Goal: Task Accomplishment & Management: Use online tool/utility

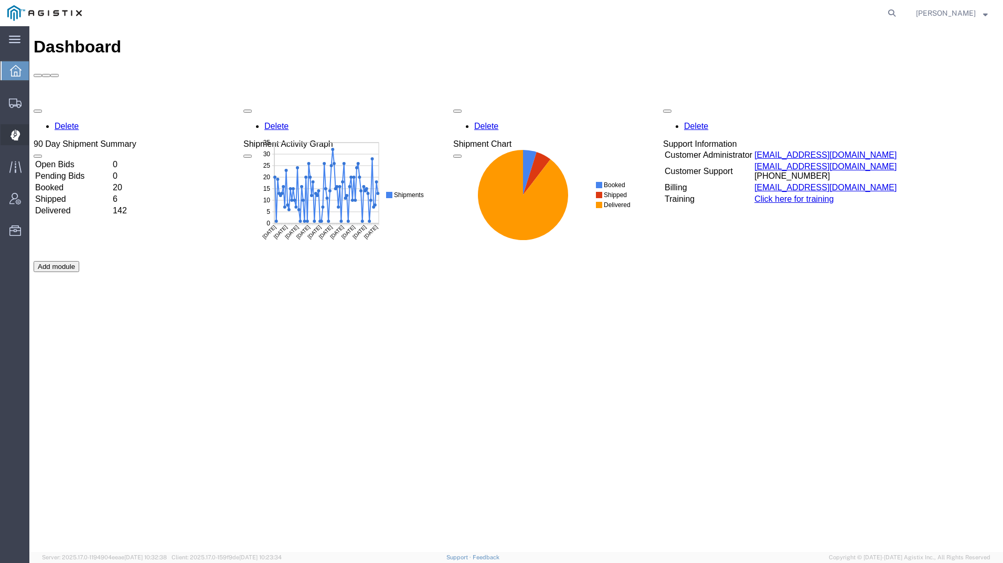
click at [15, 142] on div at bounding box center [15, 134] width 29 height 21
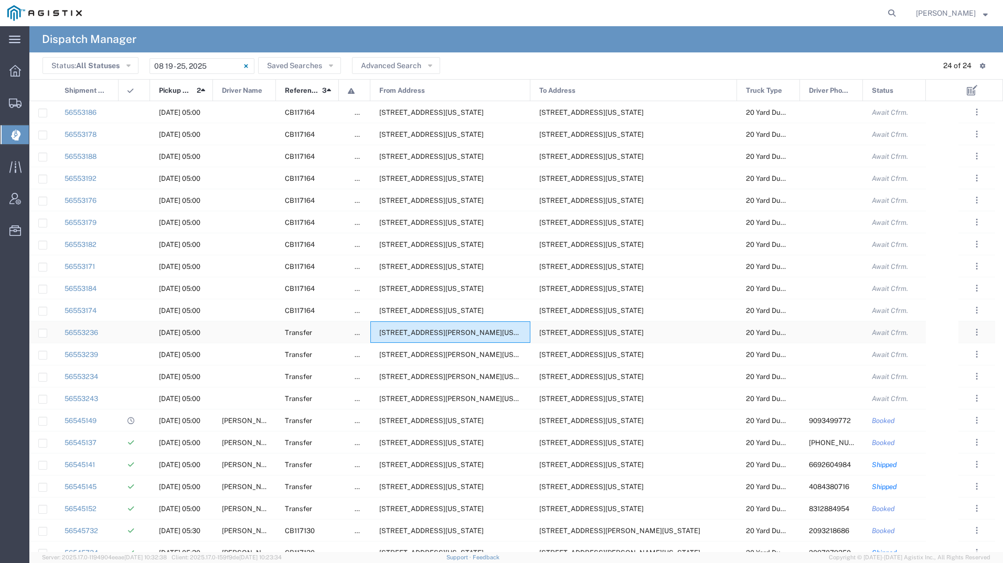
click at [445, 332] on span "[STREET_ADDRESS][PERSON_NAME][US_STATE]" at bounding box center [459, 333] width 161 height 8
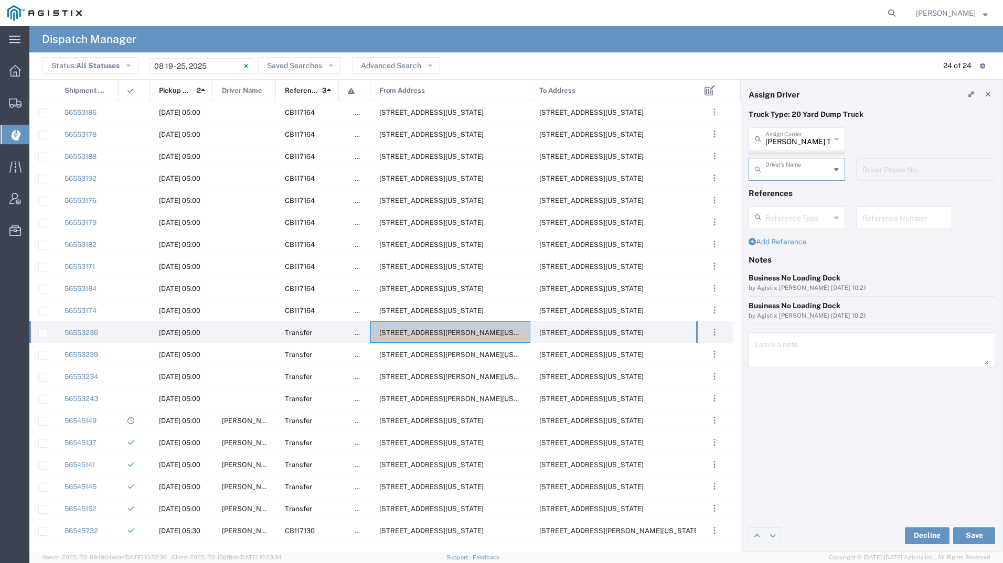
click at [800, 133] on agx-dispatcher-assign-widget "[PERSON_NAME] Tanks Inc Assign [PERSON_NAME] Tanks Inc AC Transportation ACE Tr…" at bounding box center [871, 157] width 247 height 61
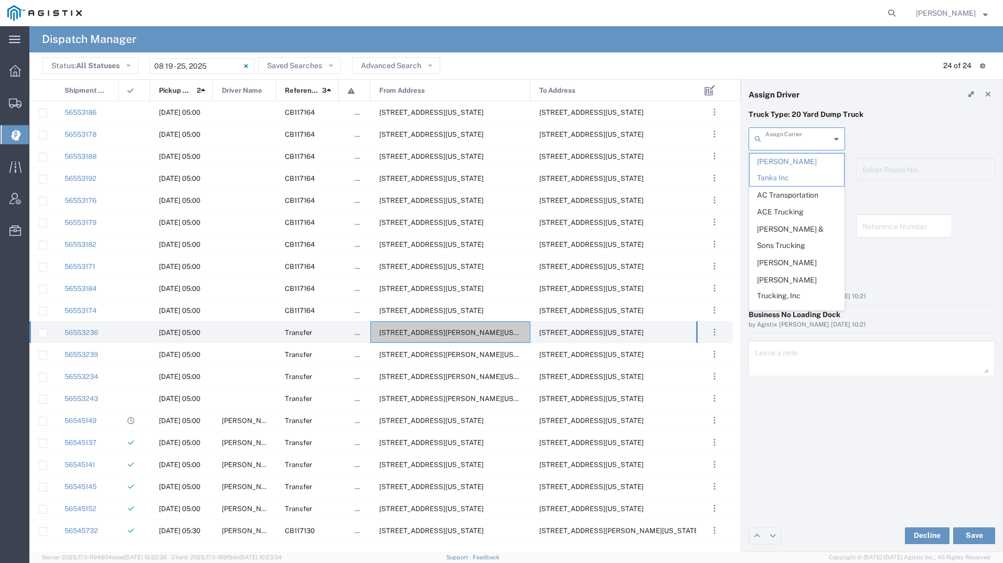
click at [800, 132] on input "text" at bounding box center [797, 138] width 65 height 18
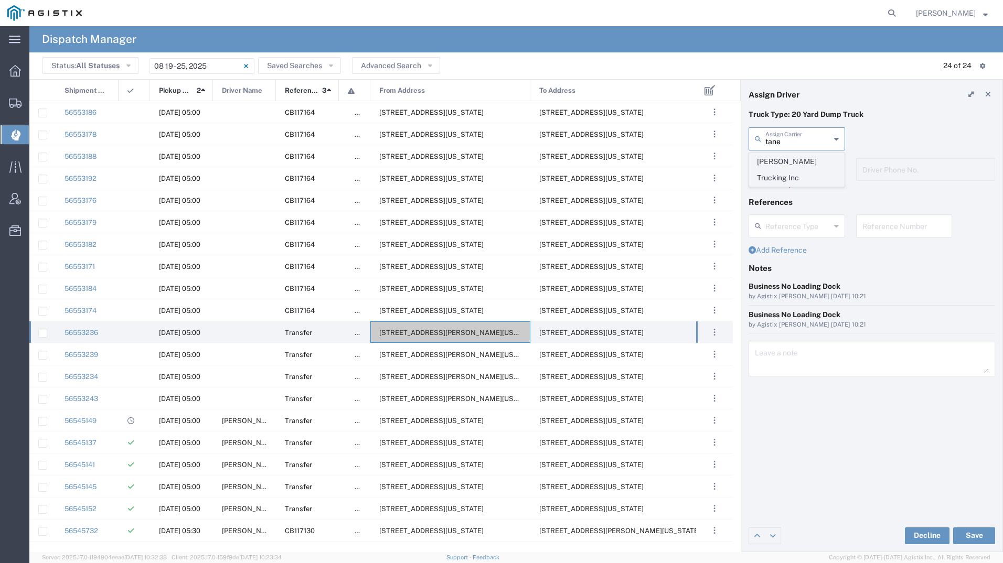
click at [806, 159] on span "[PERSON_NAME] Trucking Inc" at bounding box center [796, 170] width 94 height 33
type input "[PERSON_NAME] Trucking Inc"
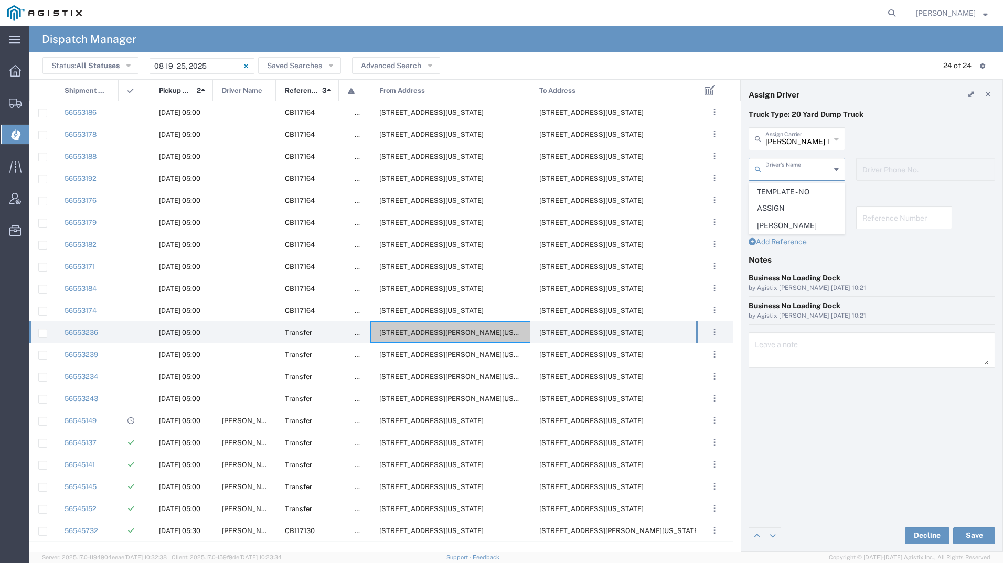
click at [803, 169] on input "text" at bounding box center [797, 168] width 65 height 18
click at [787, 228] on span "[PERSON_NAME]" at bounding box center [796, 226] width 94 height 16
type input "[PERSON_NAME]"
type input "[PHONE_NUMBER]"
click at [986, 532] on button "Save" at bounding box center [974, 536] width 42 height 17
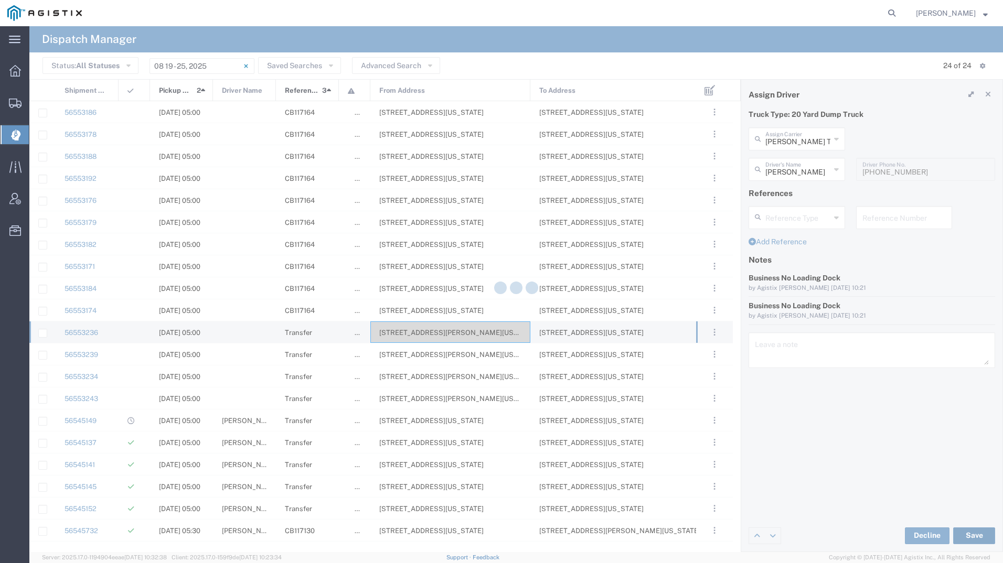
type input "[PERSON_NAME]"
type input "[PERSON_NAME] Trucking Inc"
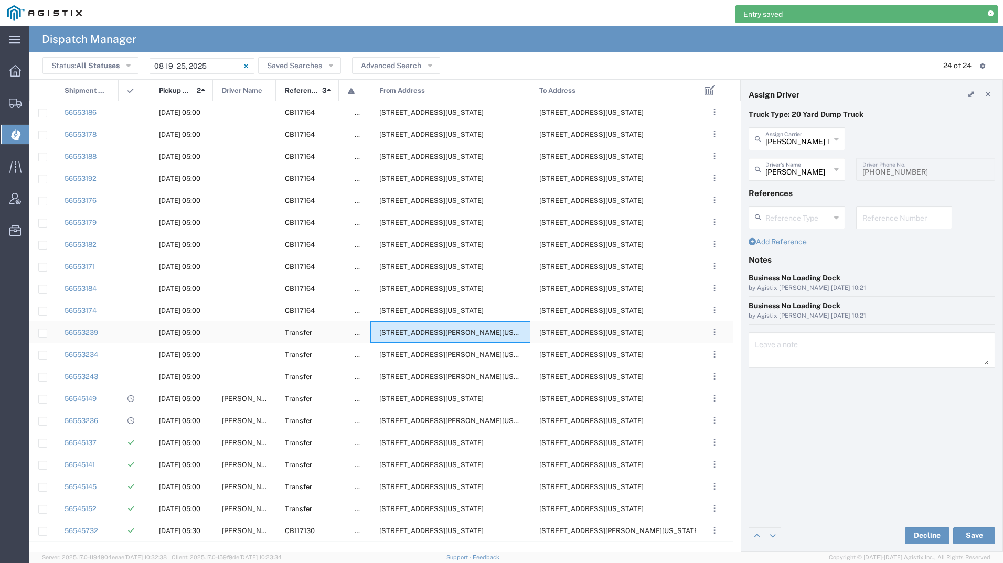
click at [421, 327] on div "[STREET_ADDRESS][PERSON_NAME][US_STATE]" at bounding box center [450, 333] width 160 height 22
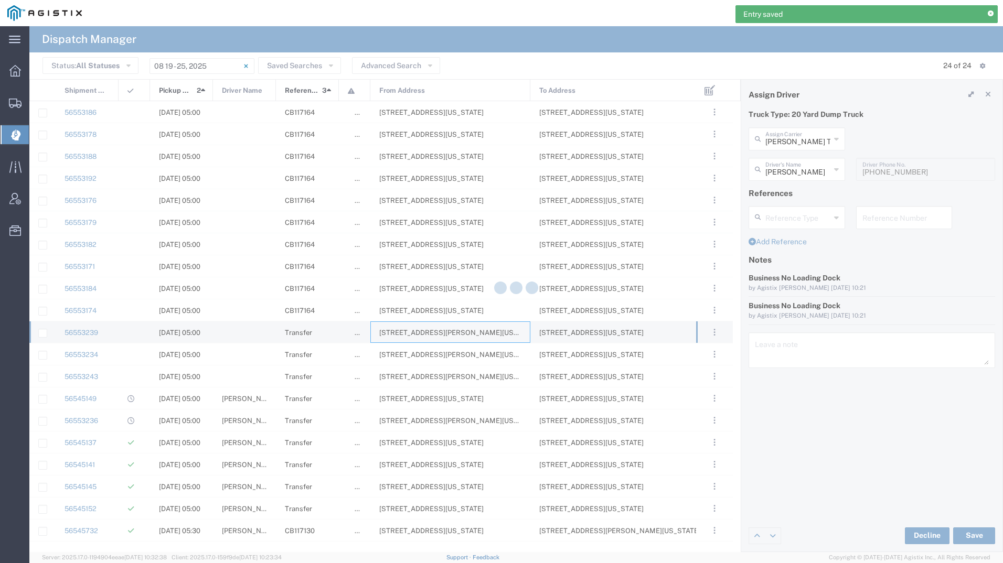
type input "[PERSON_NAME] Tanks Inc"
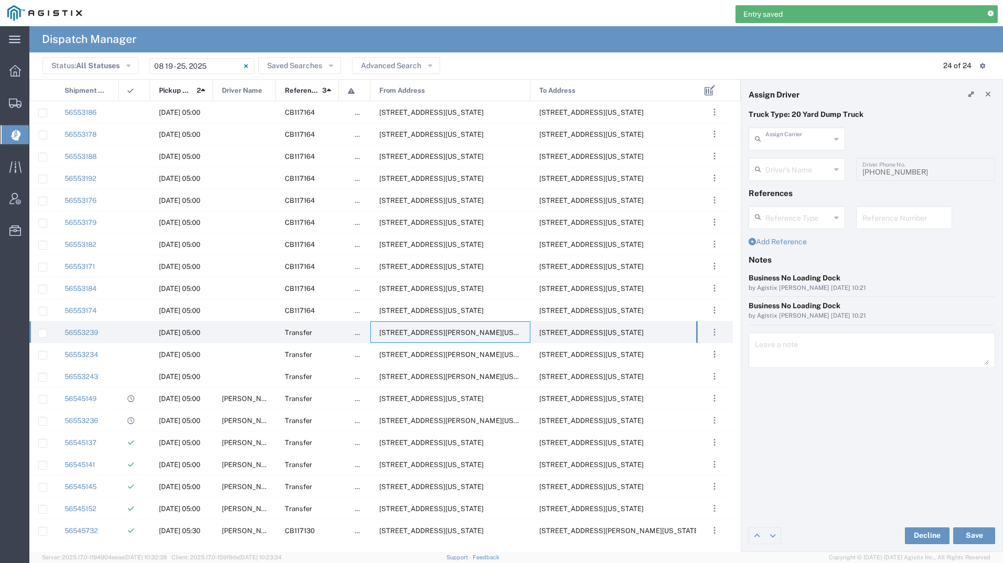
click at [801, 135] on input "text" at bounding box center [797, 138] width 65 height 18
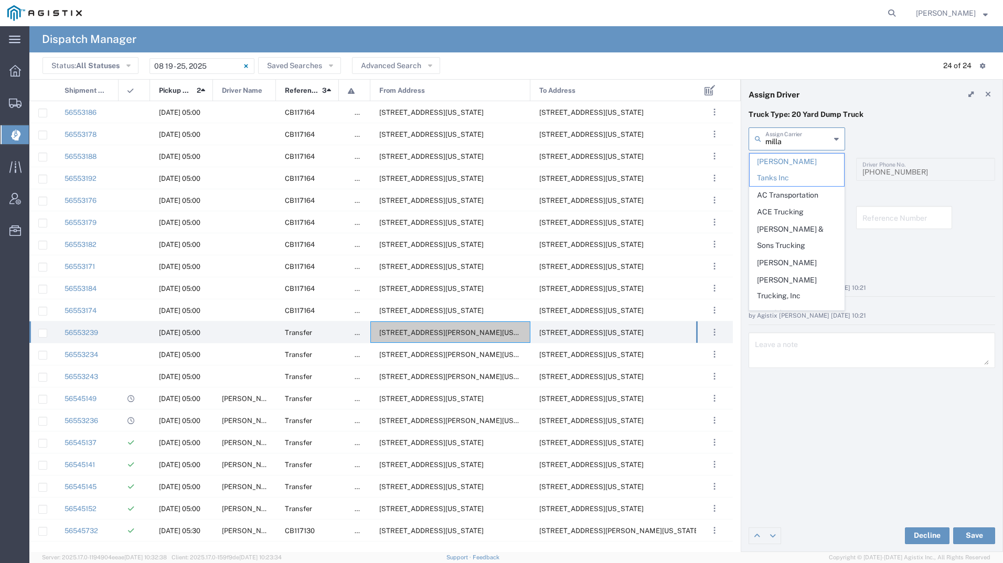
type input "[PERSON_NAME]"
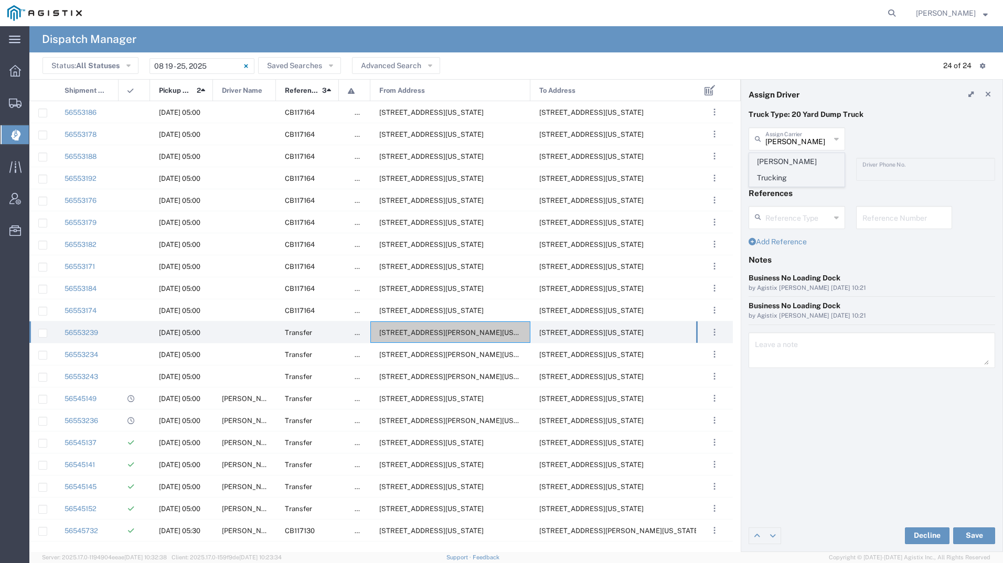
click at [801, 157] on span "[PERSON_NAME] Trucking" at bounding box center [796, 170] width 94 height 33
type input "[PERSON_NAME] Trucking"
click at [804, 168] on input "text" at bounding box center [798, 168] width 66 height 18
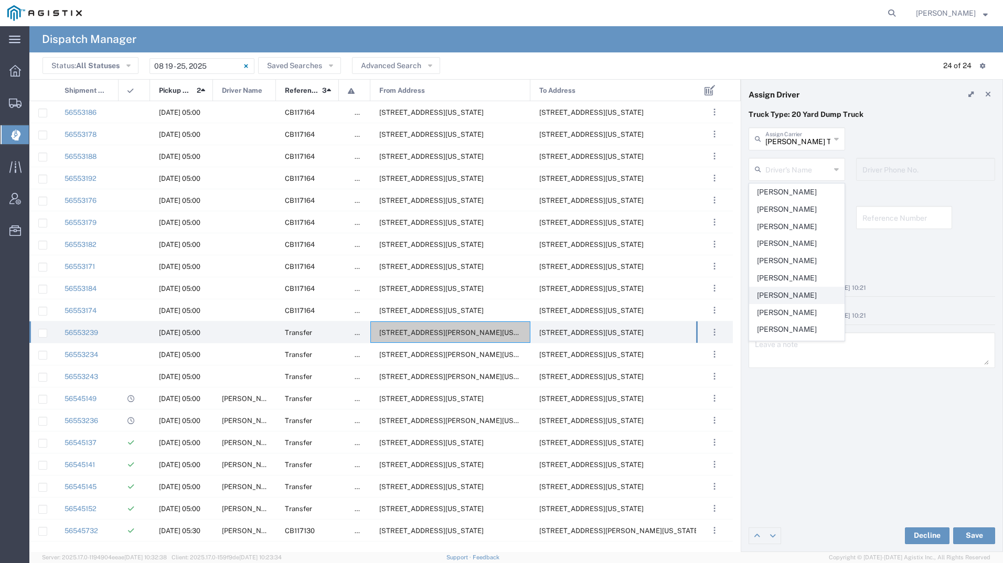
click at [800, 292] on span "[PERSON_NAME]" at bounding box center [796, 295] width 94 height 16
type input "[PERSON_NAME]"
type input "8312884954"
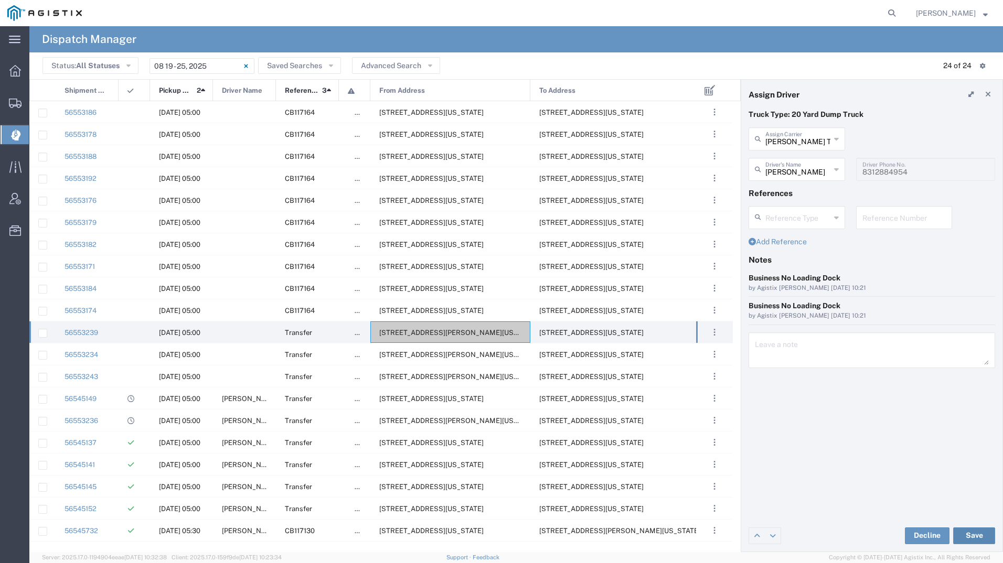
click at [979, 538] on button "Save" at bounding box center [974, 536] width 42 height 17
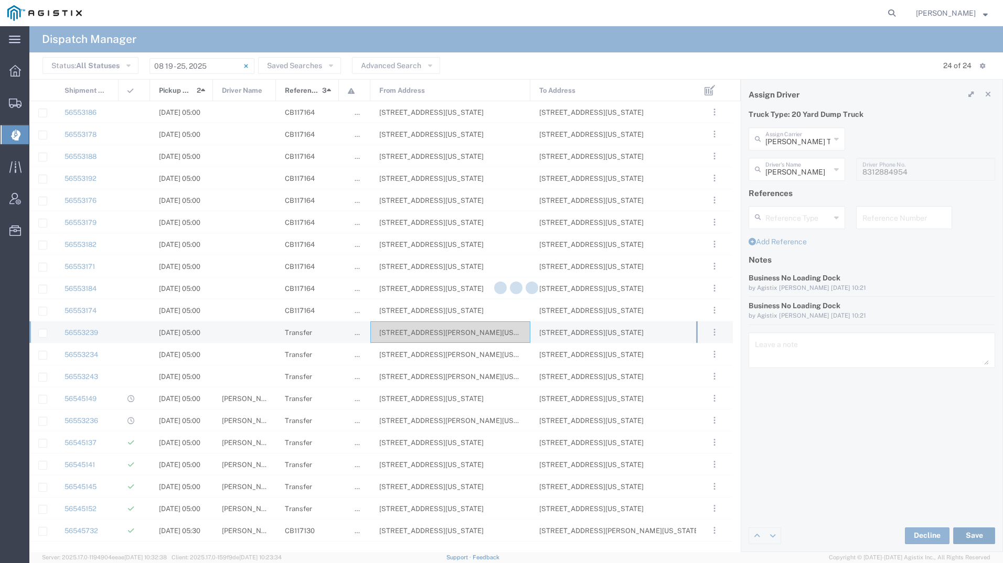
type input "[PERSON_NAME]"
type input "[PERSON_NAME] Trucking"
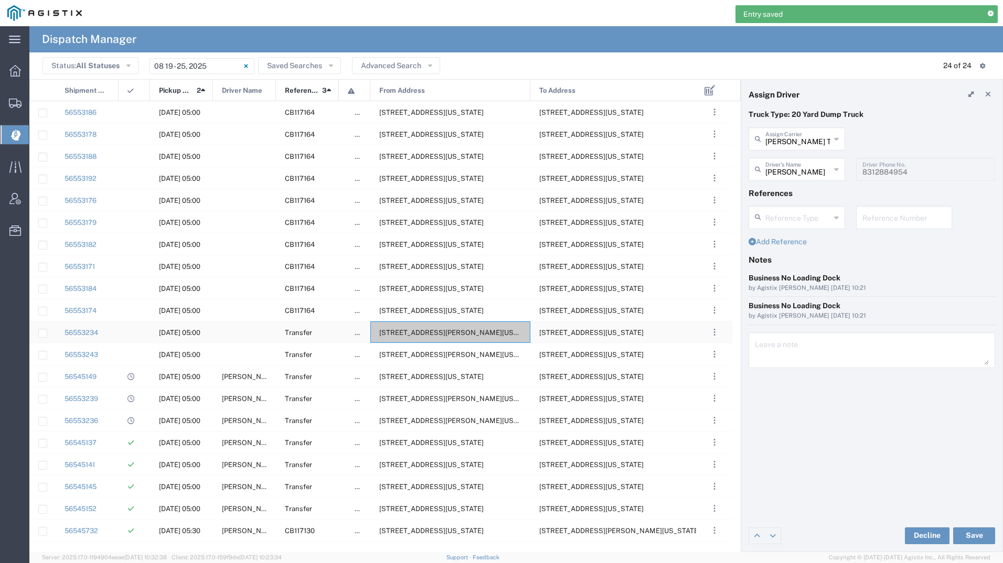
click at [449, 325] on div "[STREET_ADDRESS][PERSON_NAME][US_STATE]" at bounding box center [450, 333] width 160 height 22
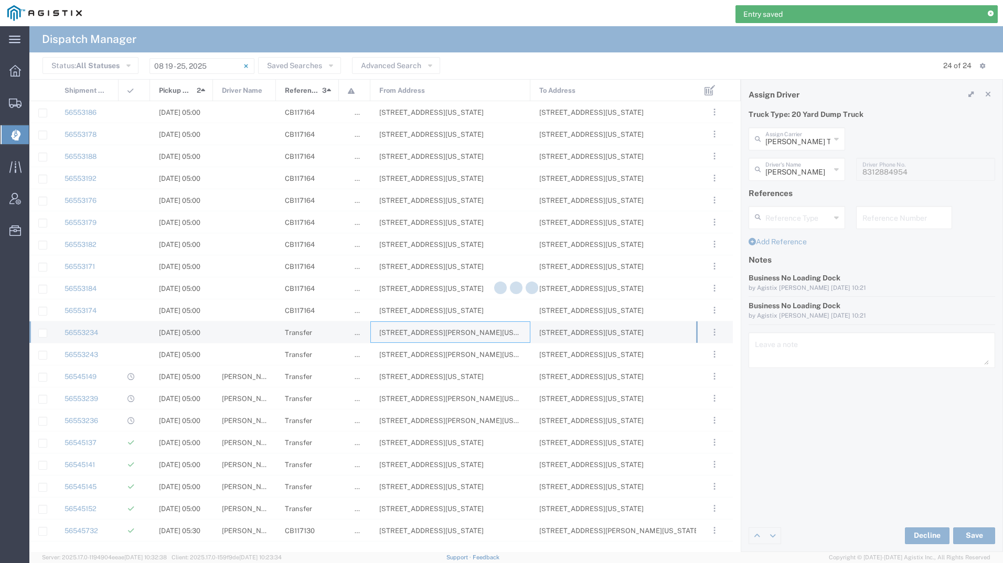
type input "[PERSON_NAME] Tanks Inc"
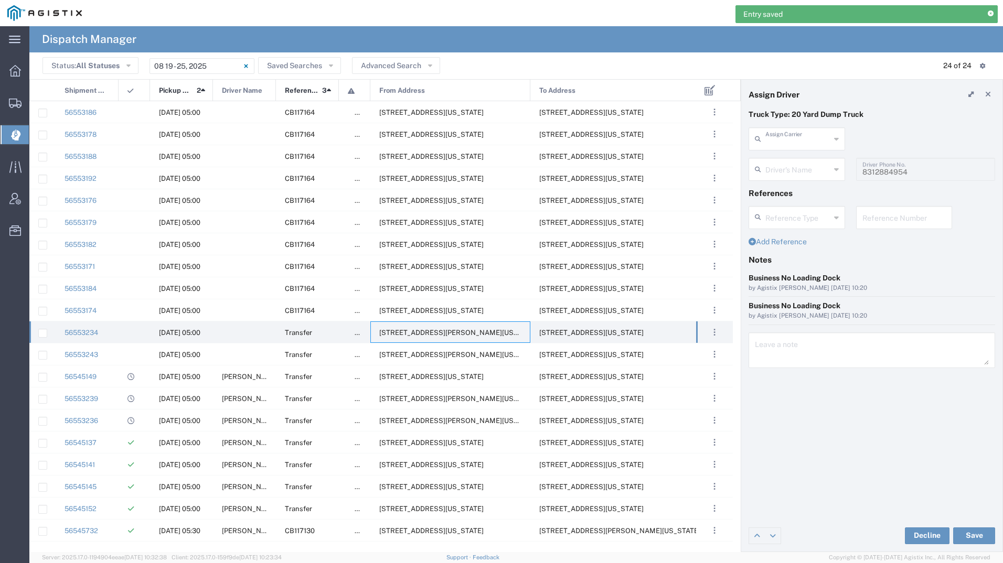
click at [826, 140] on input "text" at bounding box center [797, 138] width 65 height 18
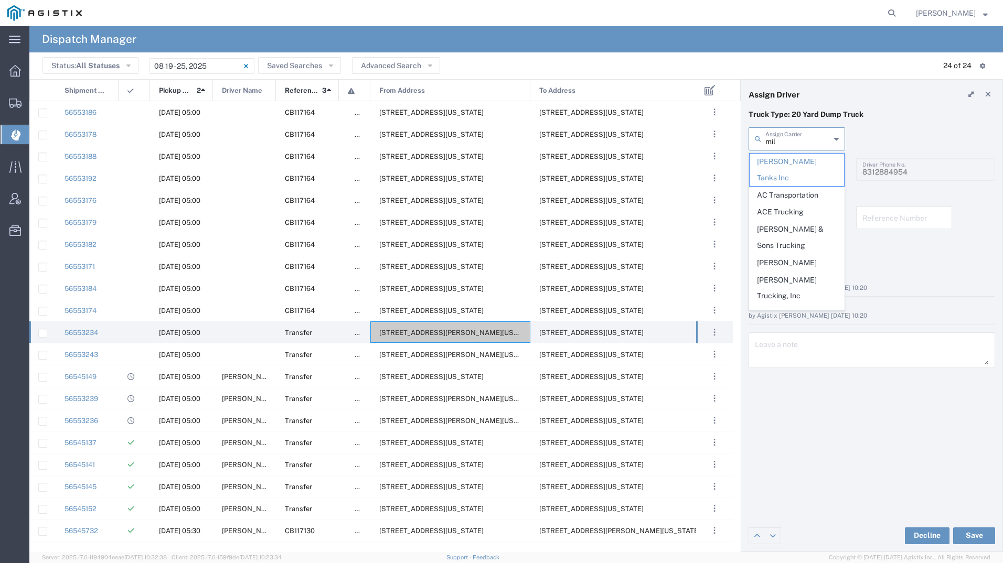
type input "mill"
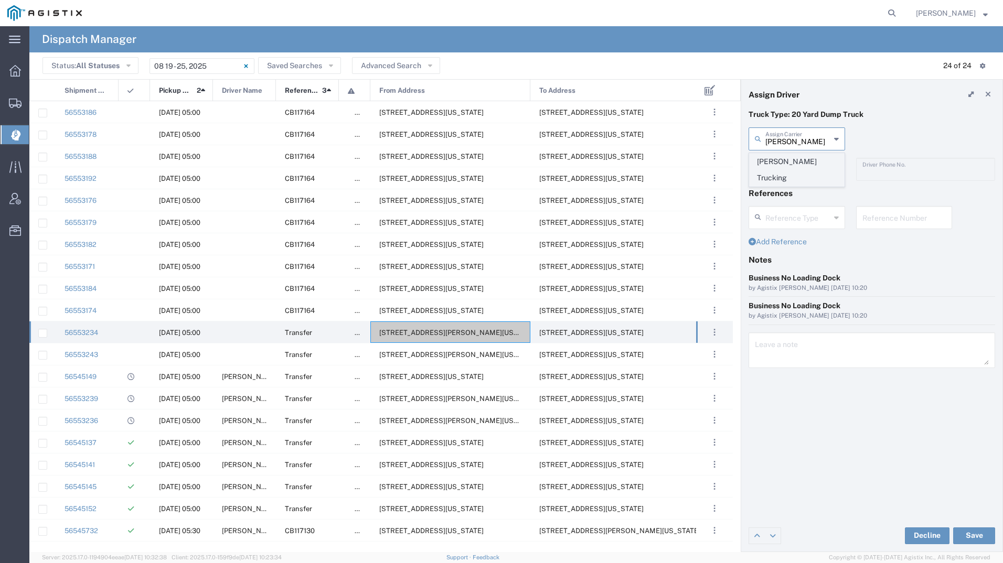
click at [815, 163] on span "[PERSON_NAME] Trucking" at bounding box center [796, 170] width 94 height 33
type input "[PERSON_NAME] Trucking"
click at [815, 163] on input "text" at bounding box center [798, 168] width 66 height 18
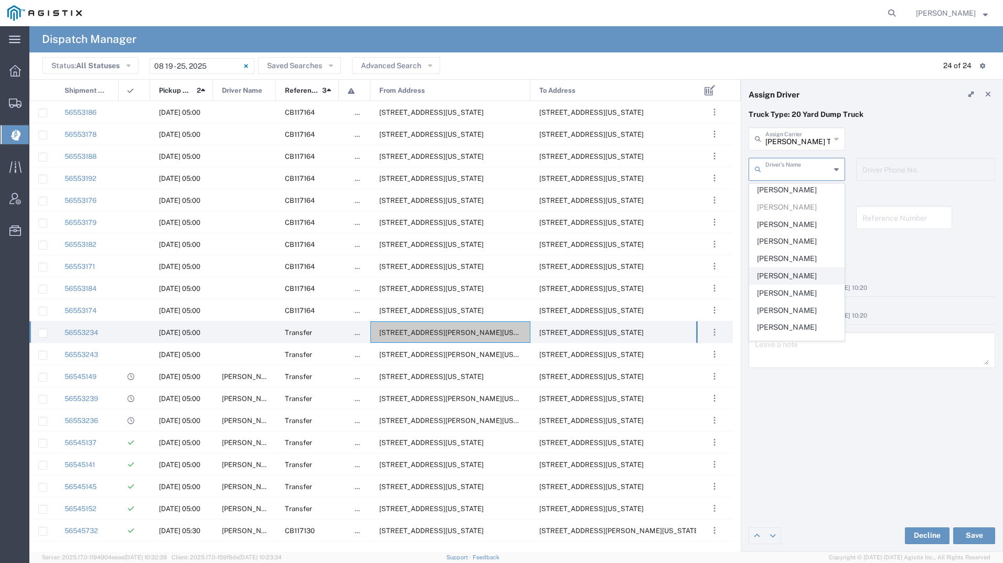
scroll to position [105, 0]
click at [793, 314] on span "[PERSON_NAME]" at bounding box center [796, 311] width 94 height 16
type input "[PERSON_NAME]"
type input "6692604984"
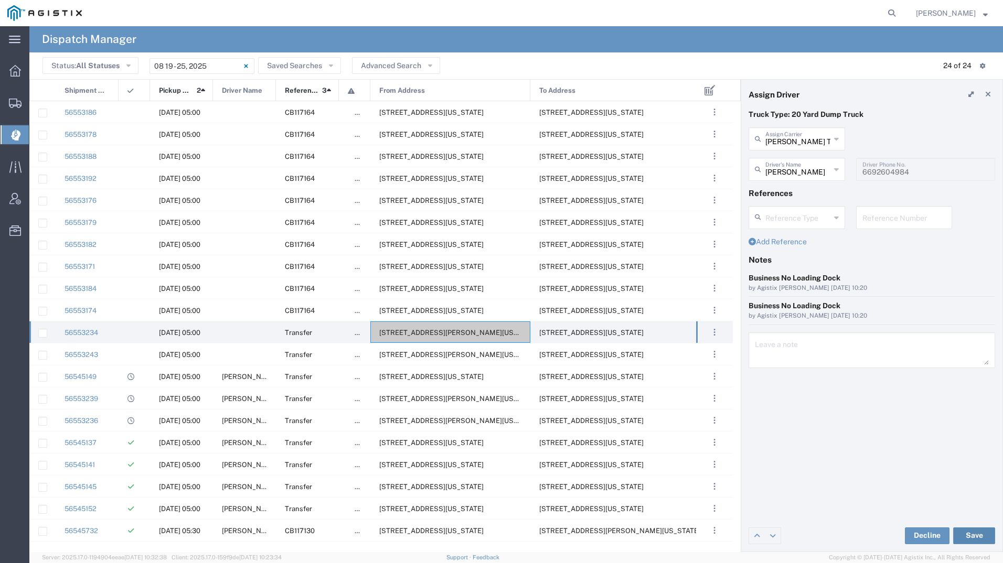
click at [967, 535] on button "Save" at bounding box center [974, 536] width 42 height 17
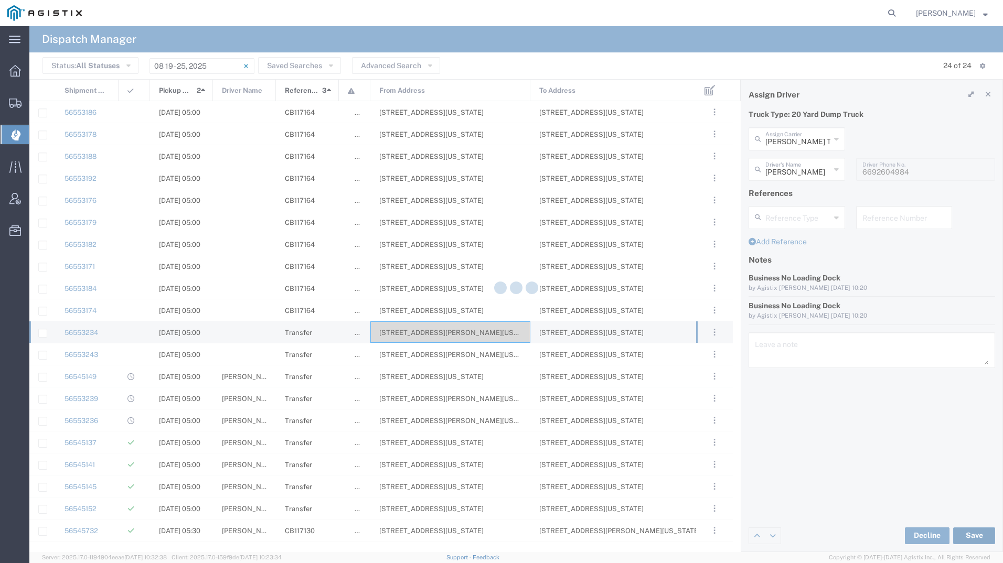
type input "[PERSON_NAME]"
type input "[PERSON_NAME] Trucking"
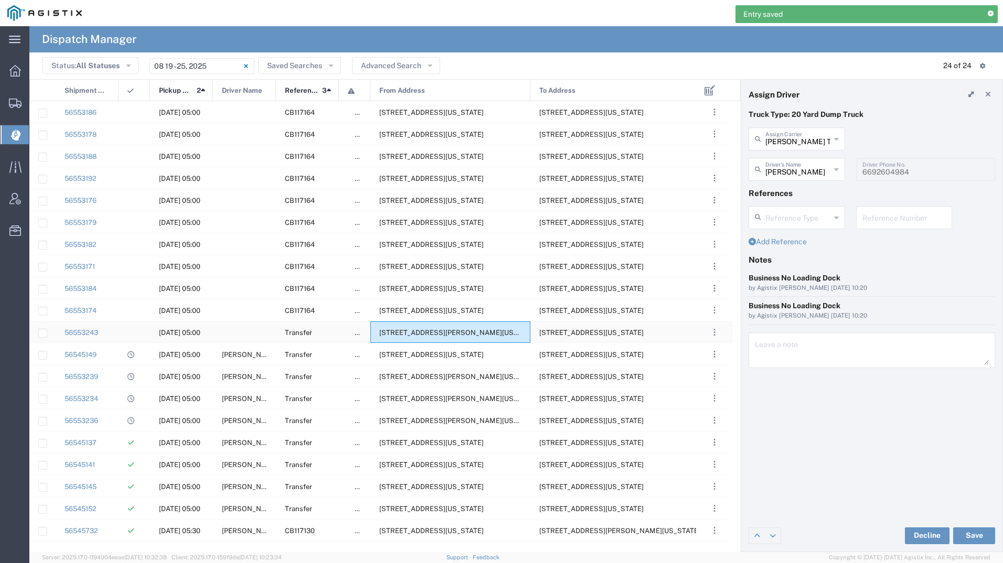
click at [468, 330] on span "[STREET_ADDRESS][PERSON_NAME][US_STATE]" at bounding box center [459, 333] width 161 height 8
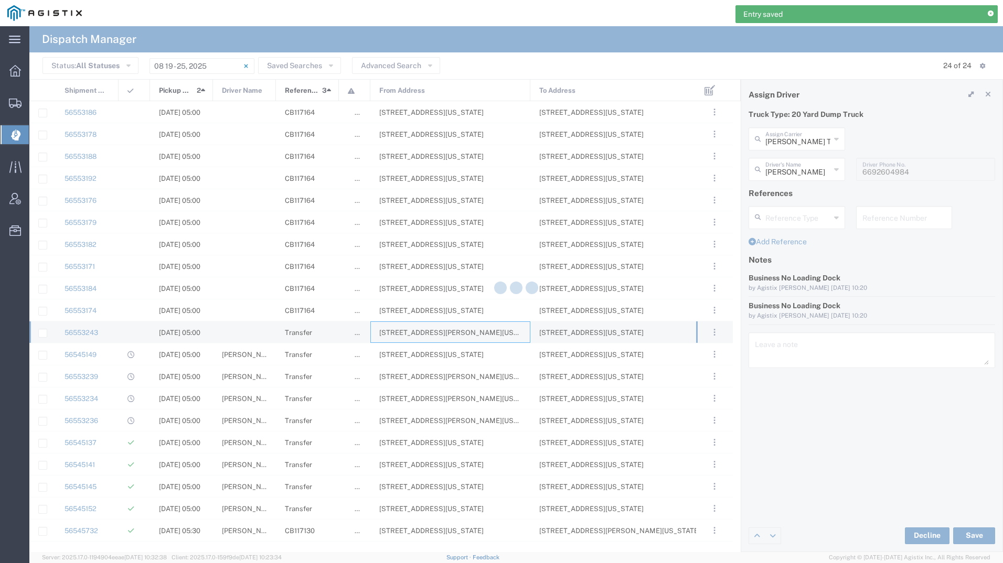
type input "[PERSON_NAME] Tanks Inc"
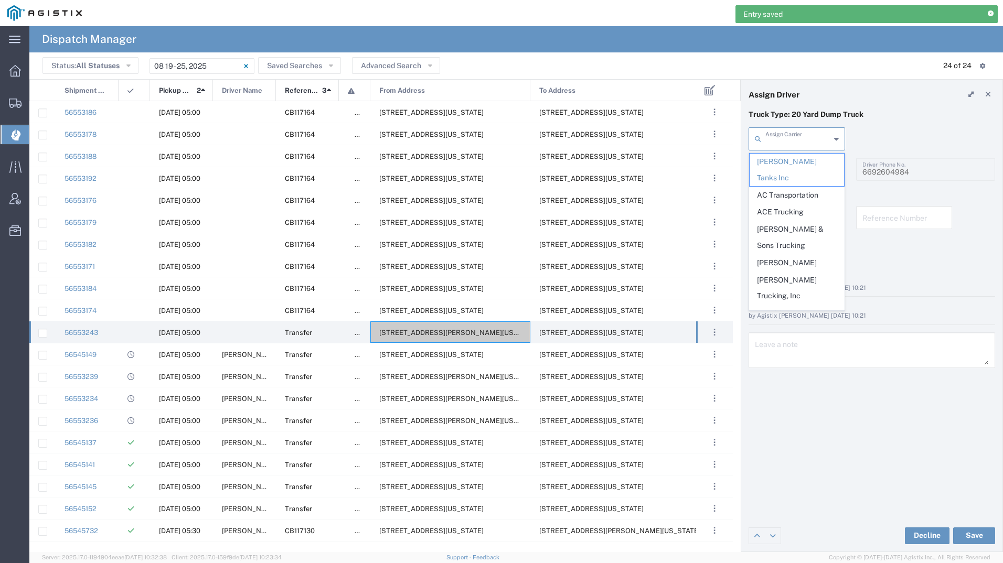
click at [787, 144] on input "text" at bounding box center [797, 138] width 65 height 18
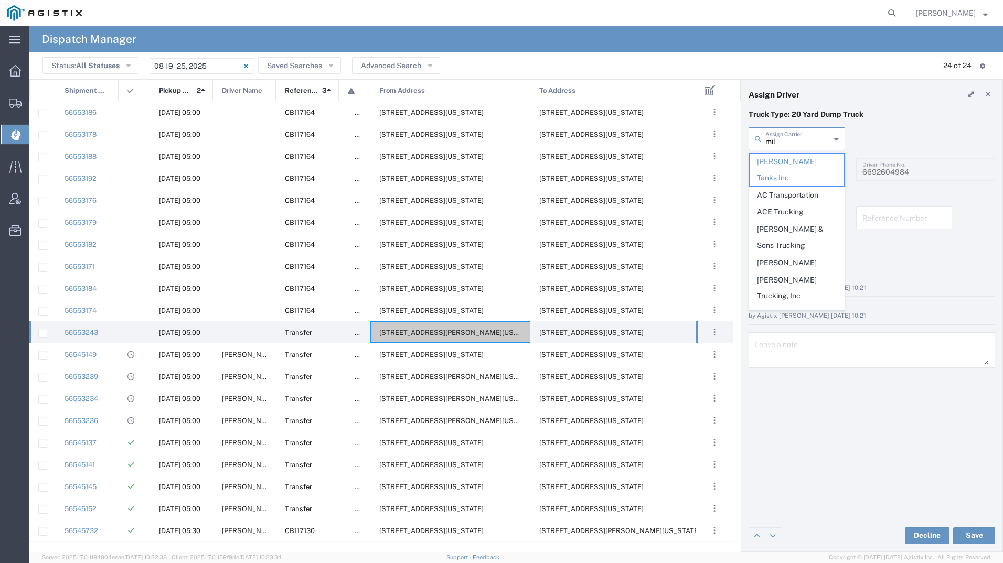
type input "mill"
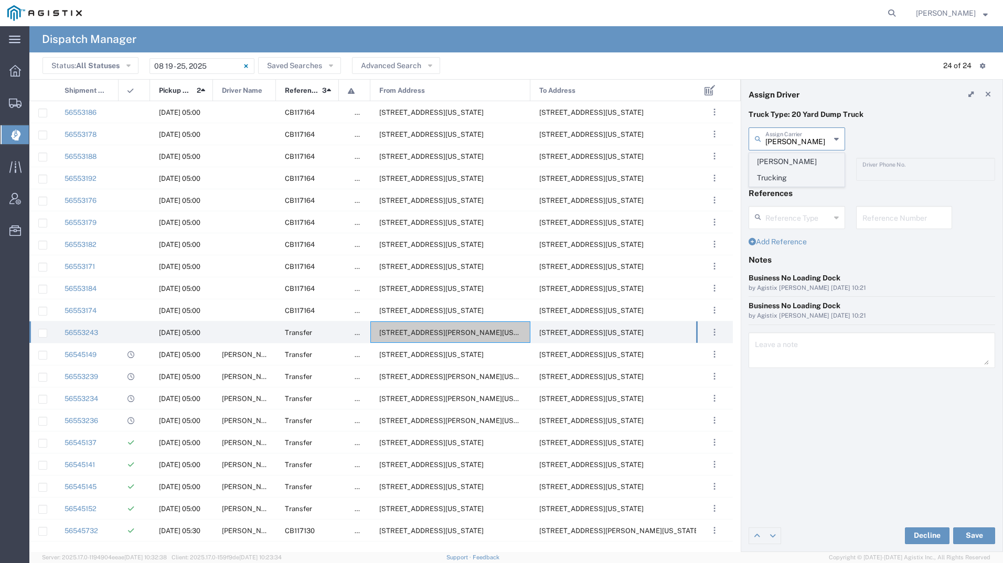
click at [781, 165] on span "[PERSON_NAME] Trucking" at bounding box center [796, 170] width 94 height 33
type input "[PERSON_NAME] Trucking"
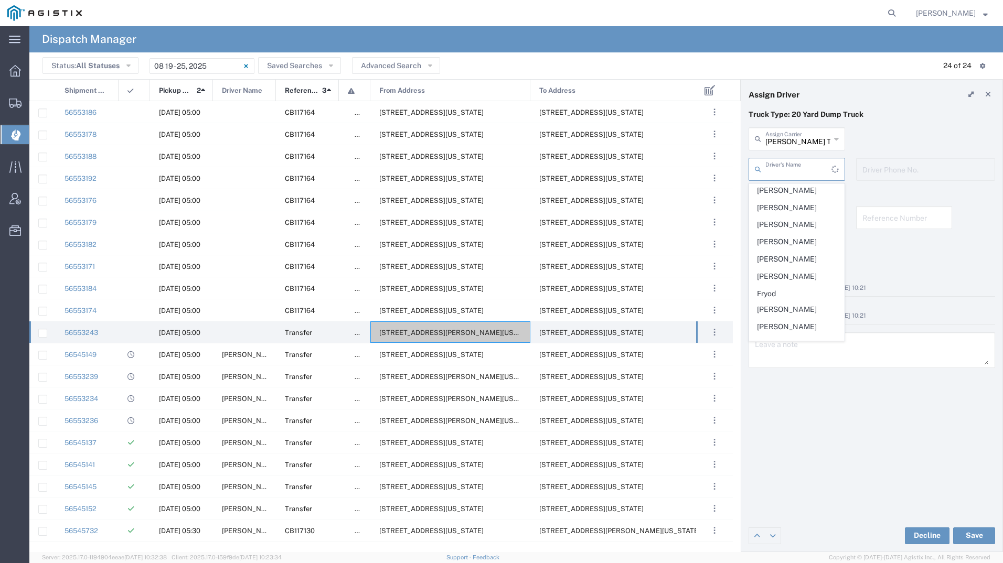
click at [781, 165] on input "text" at bounding box center [798, 168] width 66 height 18
click at [780, 294] on span "[PERSON_NAME]" at bounding box center [796, 294] width 94 height 16
type input "[PERSON_NAME]"
type input "4084380716"
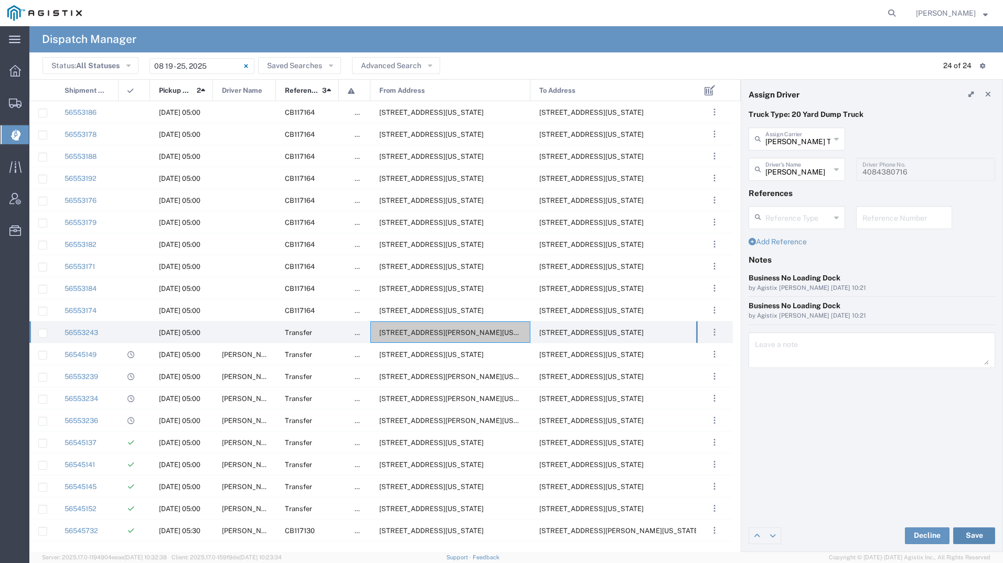
click at [968, 537] on button "Save" at bounding box center [974, 536] width 42 height 17
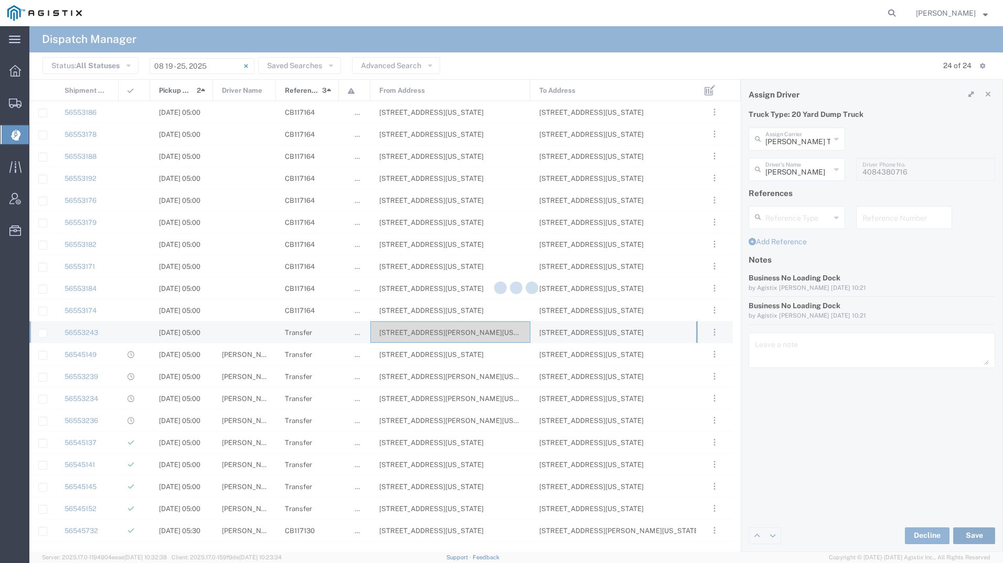
type input "[PERSON_NAME]"
type input "[PERSON_NAME] Trucking"
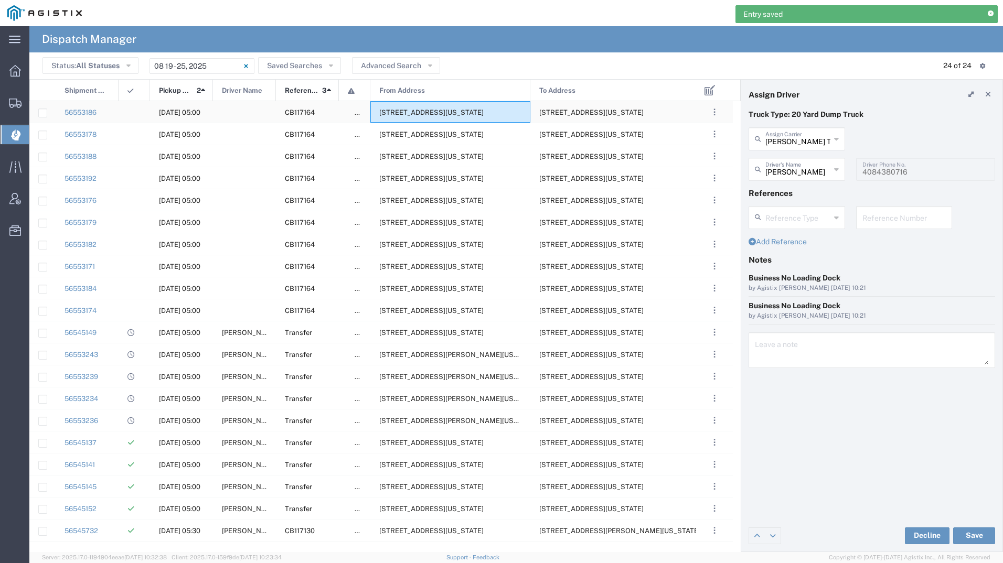
click at [440, 109] on span "[STREET_ADDRESS][US_STATE]" at bounding box center [431, 113] width 104 height 8
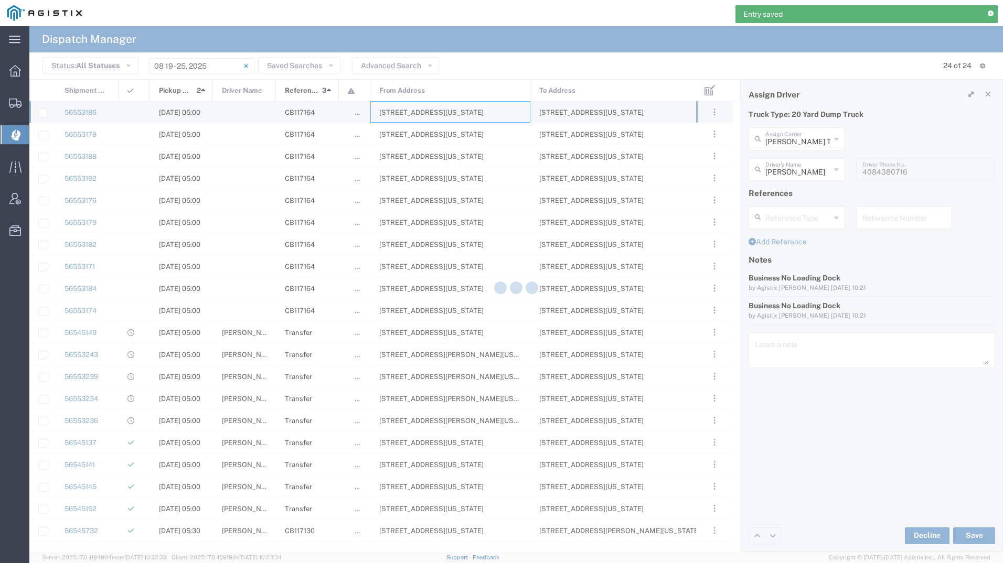
type input "[PERSON_NAME] Tanks Inc"
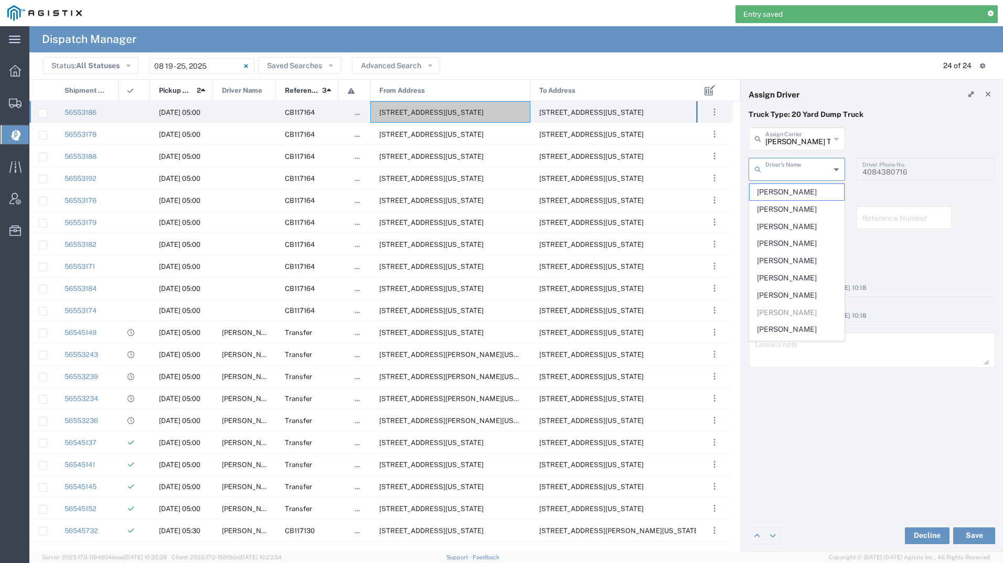
click at [811, 167] on input "text" at bounding box center [797, 168] width 65 height 18
type input "[PERSON_NAME]"
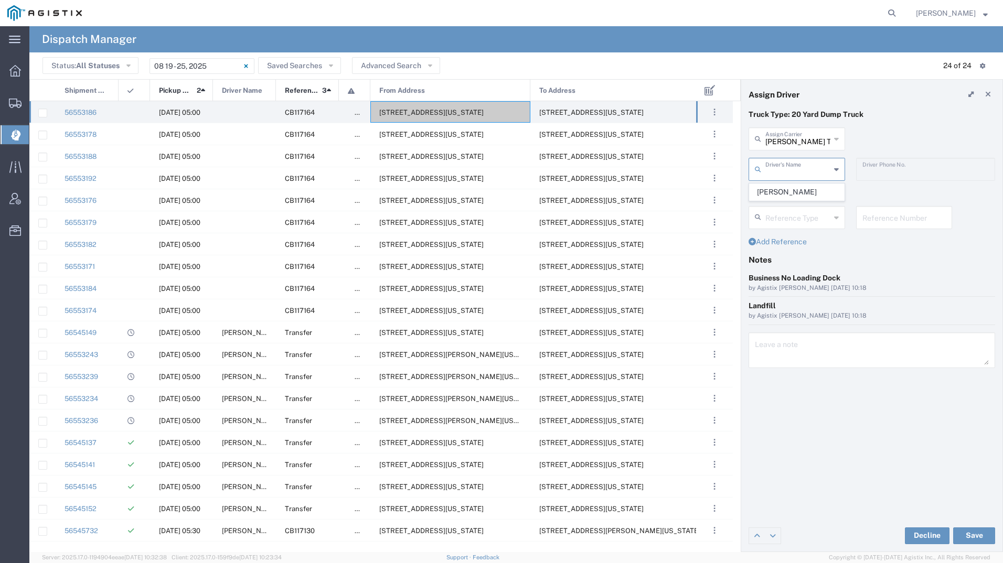
click at [809, 195] on span "[PERSON_NAME]" at bounding box center [796, 192] width 94 height 16
type input "[PERSON_NAME]"
type input "[PHONE_NUMBER]"
click at [968, 531] on button "Save" at bounding box center [974, 536] width 42 height 17
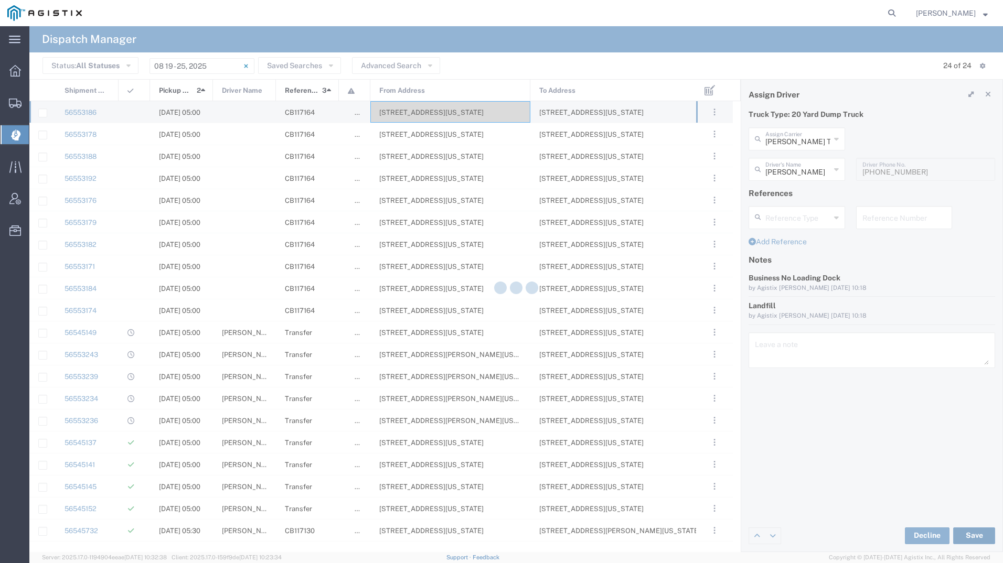
type input "[PERSON_NAME]"
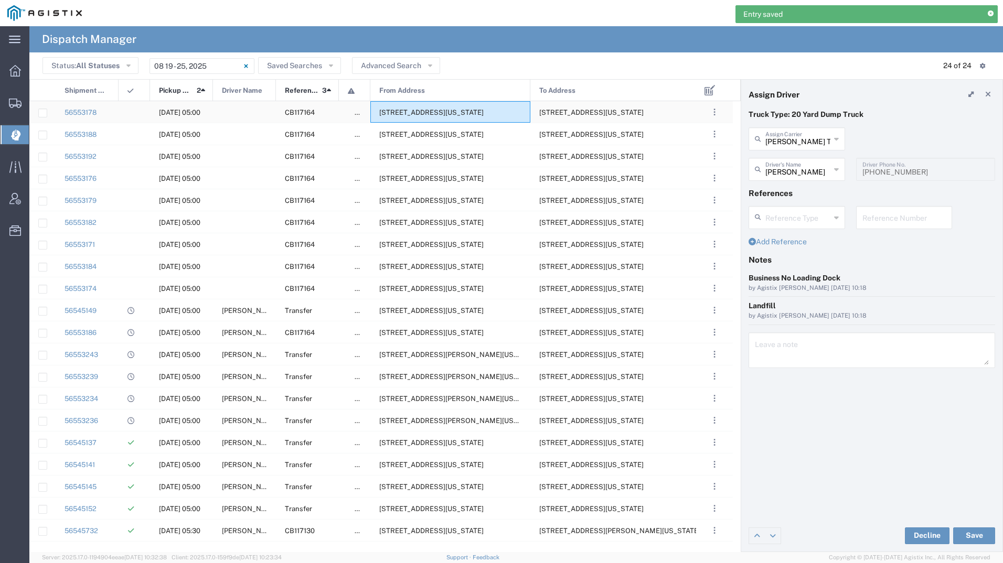
click at [415, 115] on span "[STREET_ADDRESS][US_STATE]" at bounding box center [431, 113] width 104 height 8
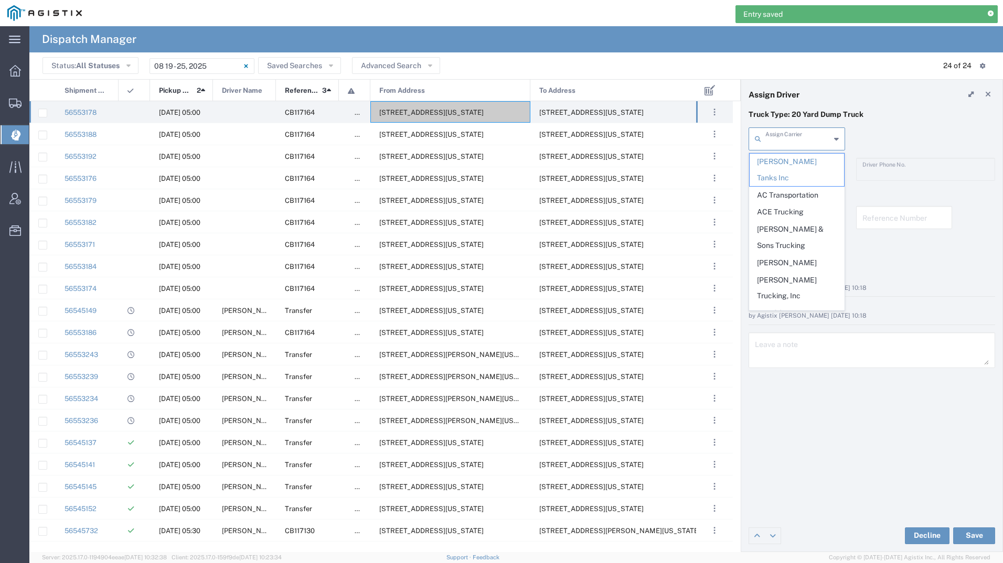
click at [795, 146] on input "text" at bounding box center [797, 138] width 65 height 18
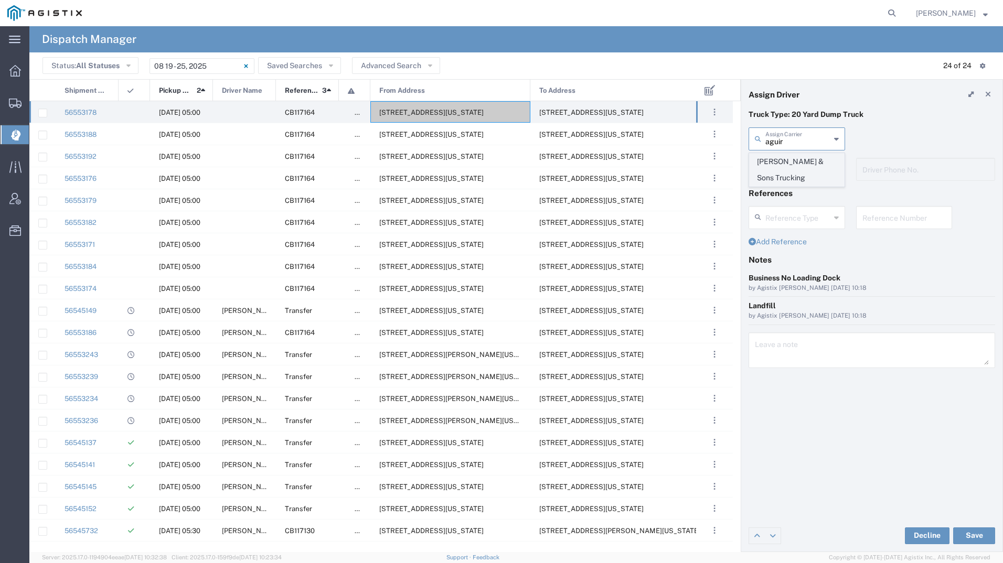
click at [790, 165] on span "[PERSON_NAME] & Sons Trucking" at bounding box center [796, 170] width 94 height 33
type input "[PERSON_NAME] & Sons Trucking"
click at [790, 165] on input "text" at bounding box center [798, 168] width 66 height 18
click at [795, 193] on span "[PERSON_NAME]" at bounding box center [796, 192] width 94 height 16
type input "[PERSON_NAME]"
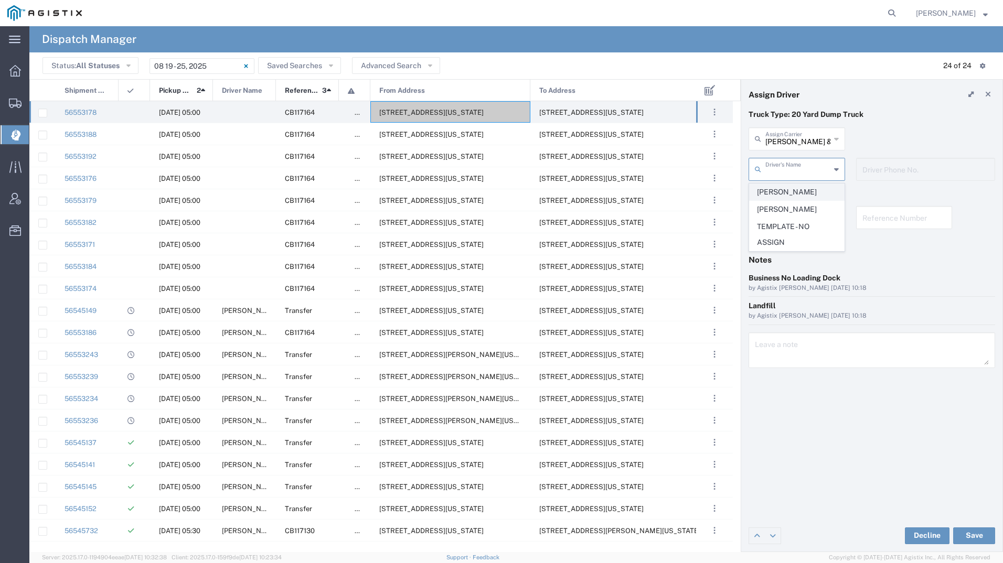
type input "9093499772"
click at [972, 532] on button "Save" at bounding box center [974, 536] width 42 height 17
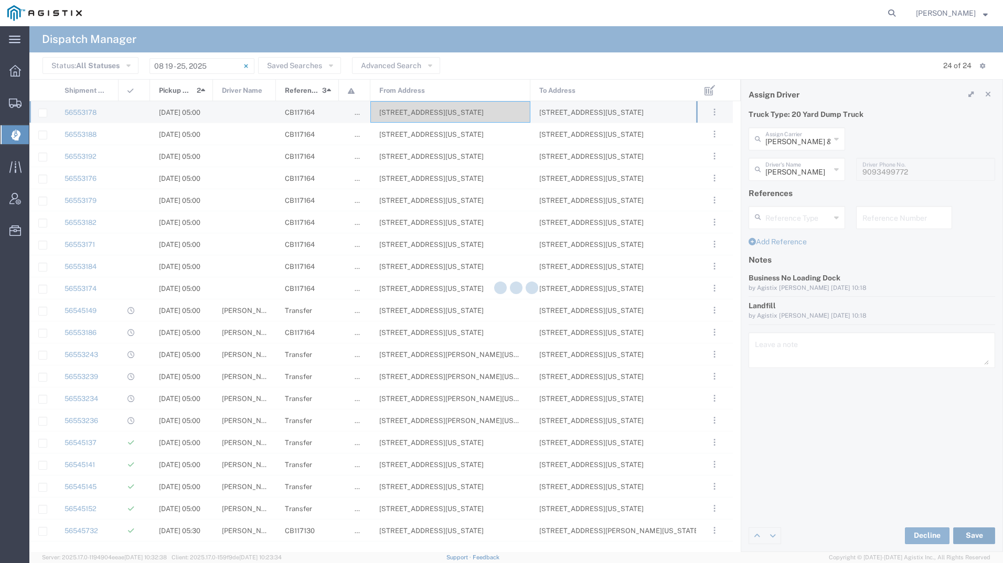
type input "[PERSON_NAME]"
type input "[PERSON_NAME] & Sons Trucking"
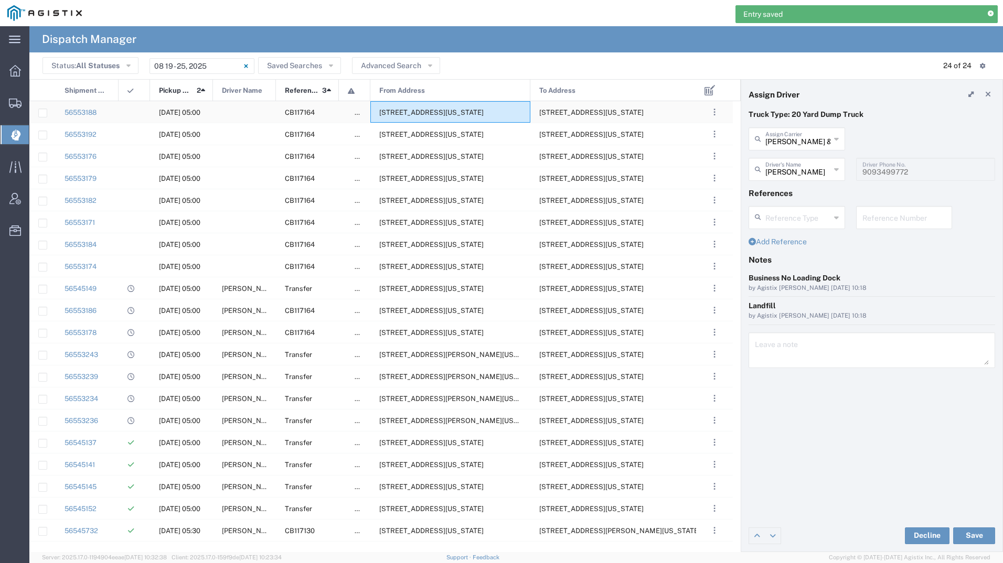
click at [420, 111] on span "[STREET_ADDRESS][US_STATE]" at bounding box center [431, 113] width 104 height 8
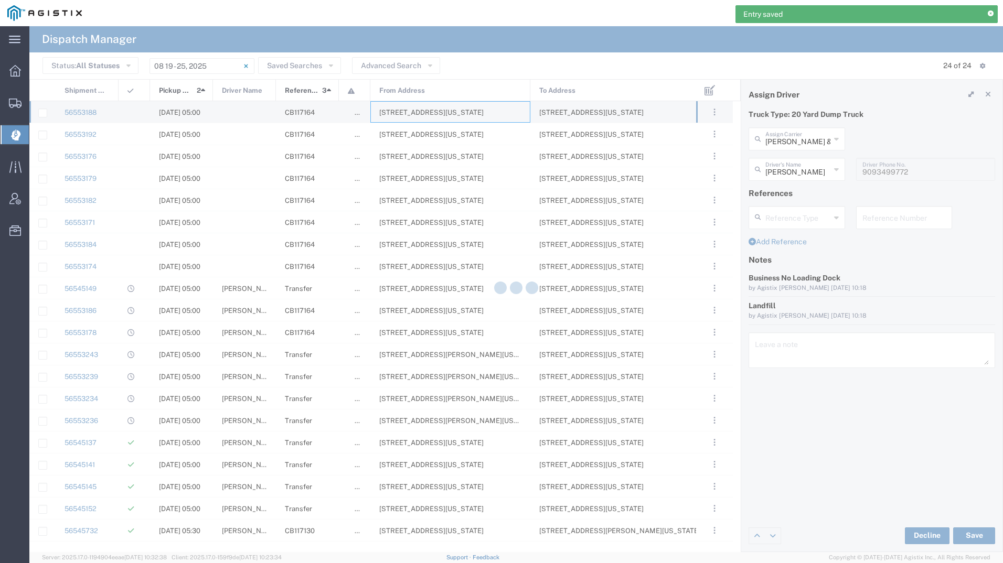
type input "[PERSON_NAME] Tanks Inc"
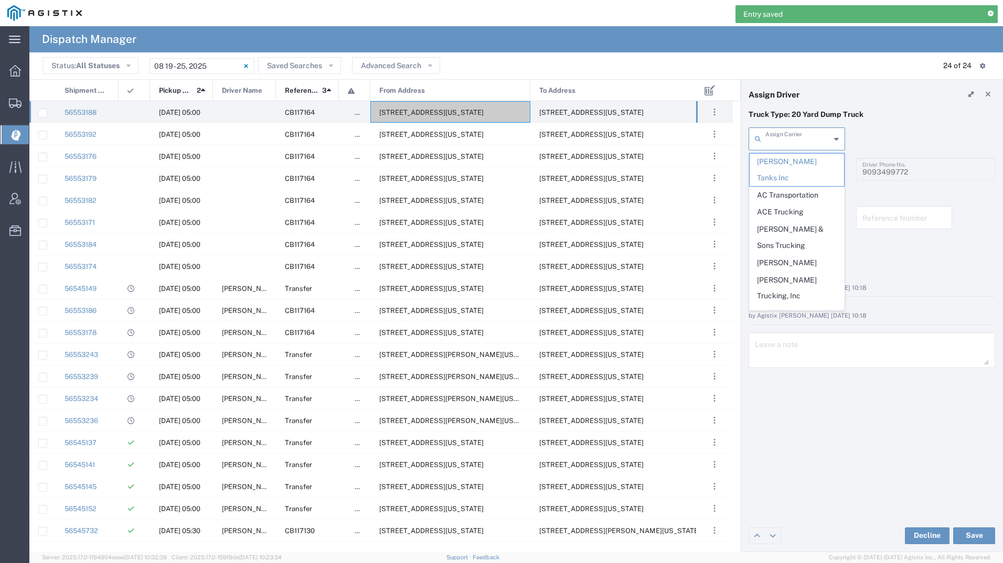
click at [805, 140] on input "text" at bounding box center [797, 138] width 65 height 18
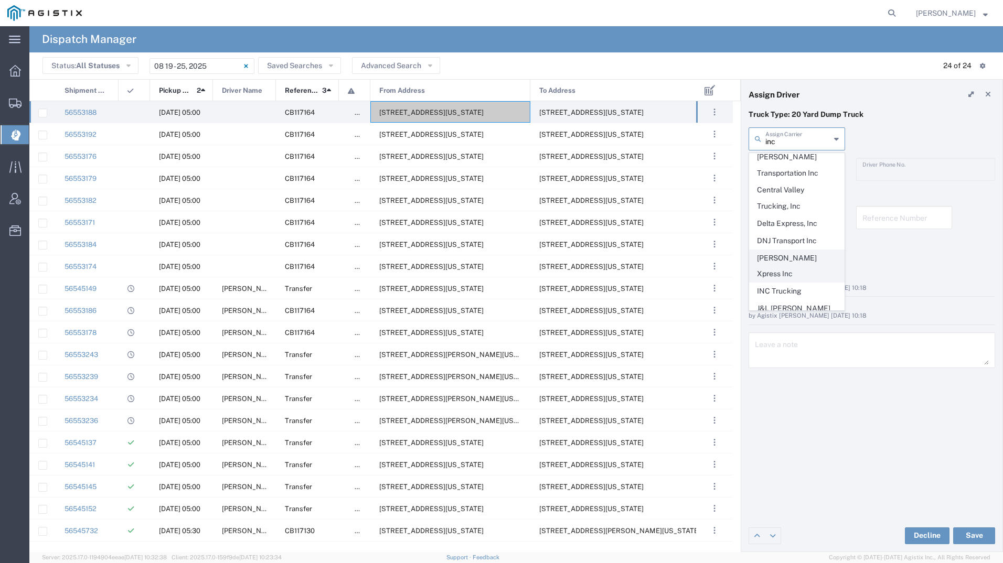
scroll to position [157, 0]
click at [779, 231] on span "INC Trucking" at bounding box center [796, 239] width 94 height 16
type input "INC Trucking"
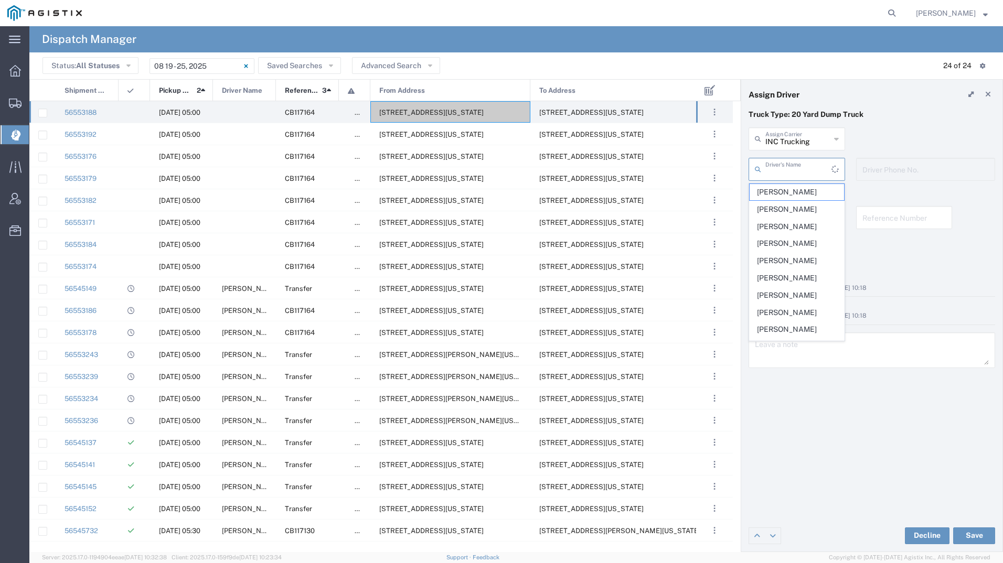
click at [785, 168] on input "text" at bounding box center [798, 168] width 66 height 18
click at [786, 192] on span "[PERSON_NAME]" at bounding box center [796, 192] width 94 height 16
type input "[PERSON_NAME]"
type input "[PHONE_NUMBER]"
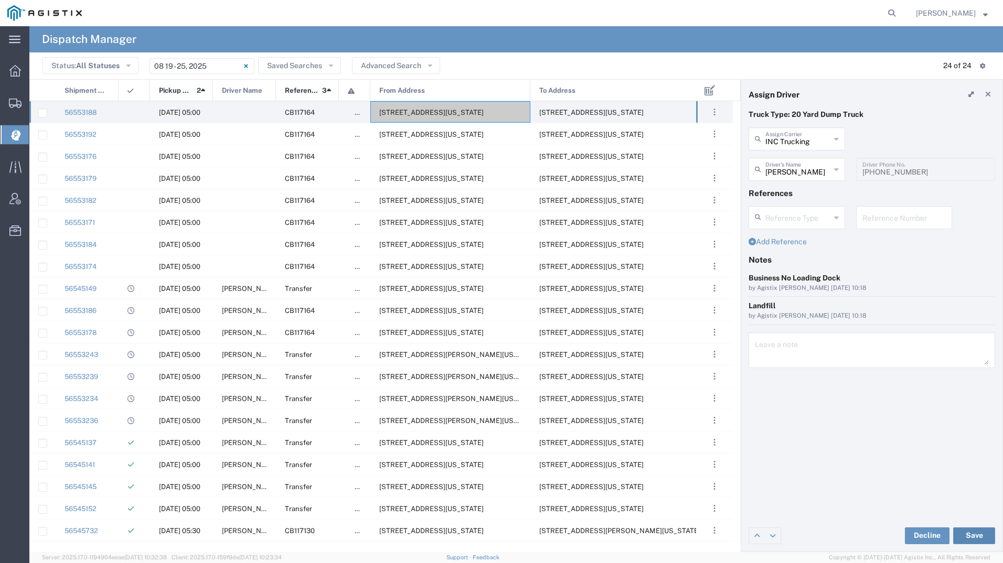
click at [973, 528] on button "Save" at bounding box center [974, 536] width 42 height 17
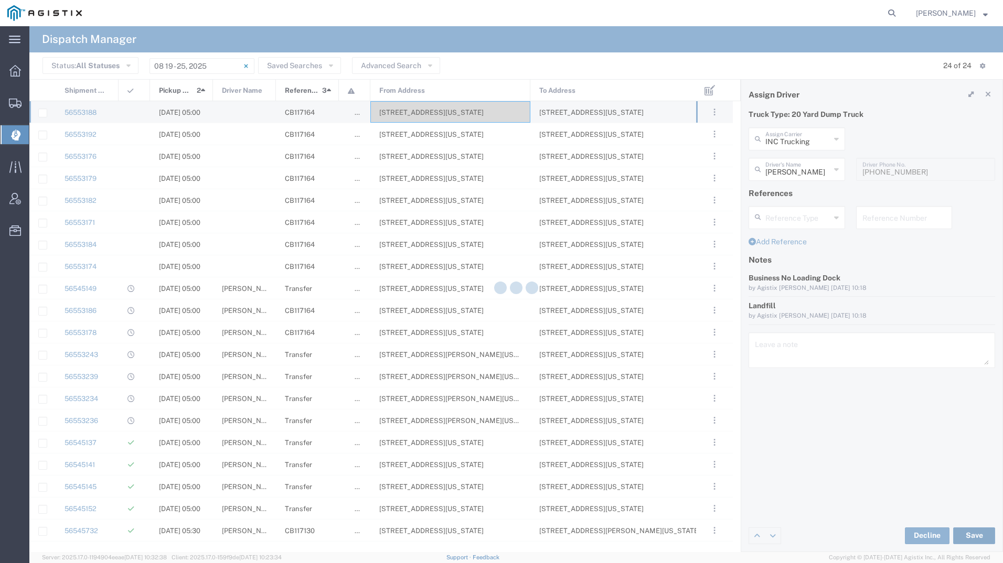
type input "[PERSON_NAME]"
type input "INC Trucking"
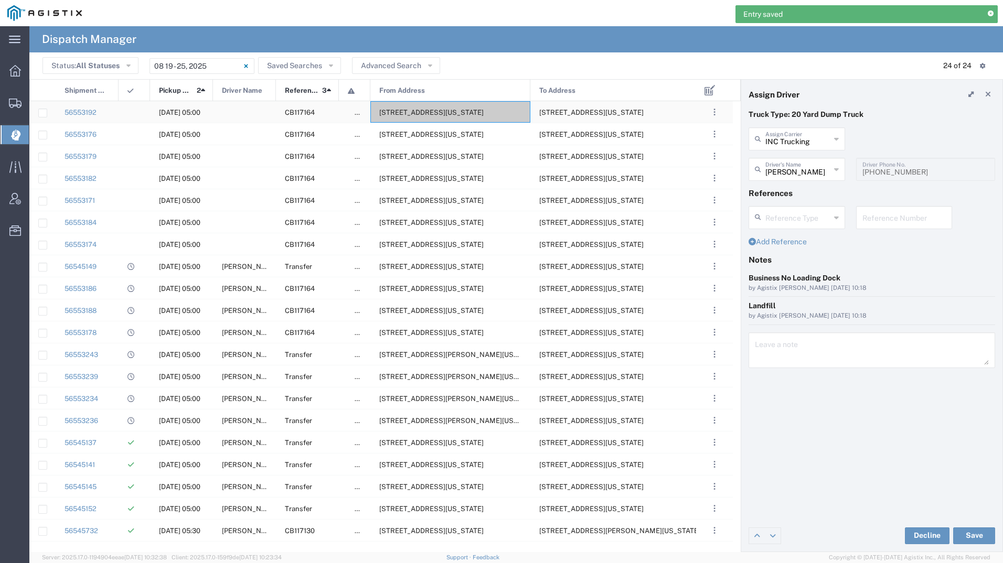
click at [438, 115] on span "[STREET_ADDRESS][US_STATE]" at bounding box center [431, 113] width 104 height 8
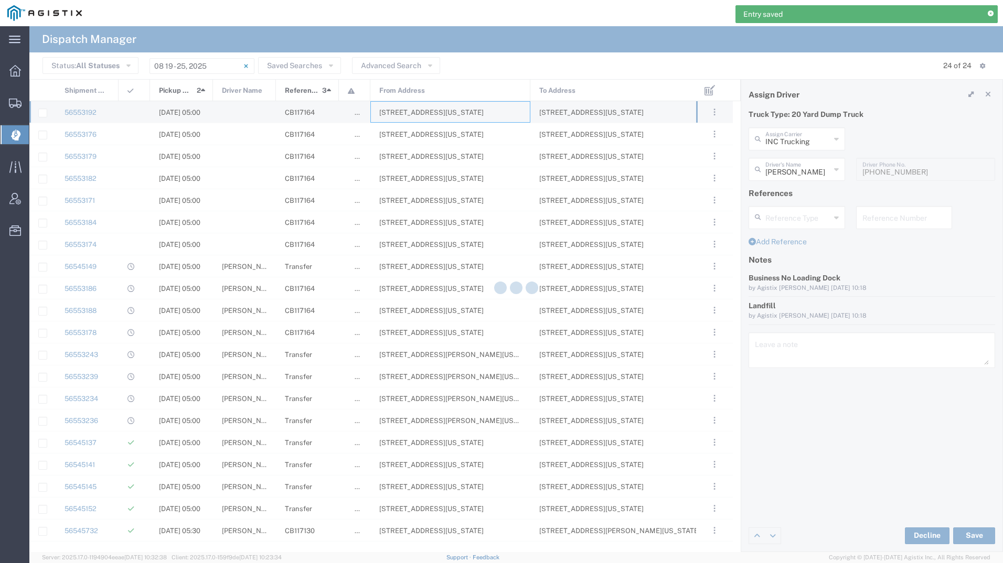
type input "[PERSON_NAME] Tanks Inc"
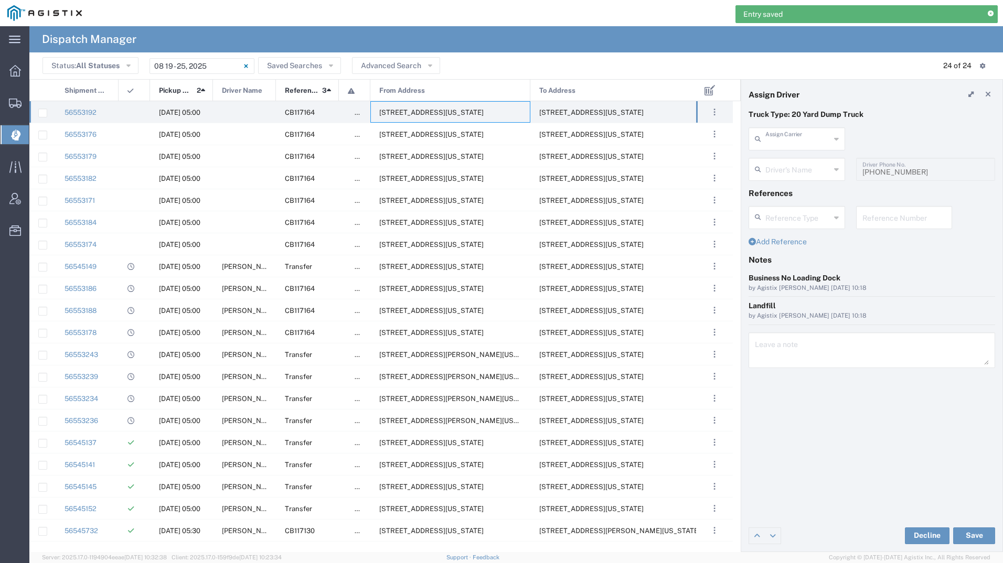
click at [795, 141] on input "text" at bounding box center [797, 138] width 65 height 18
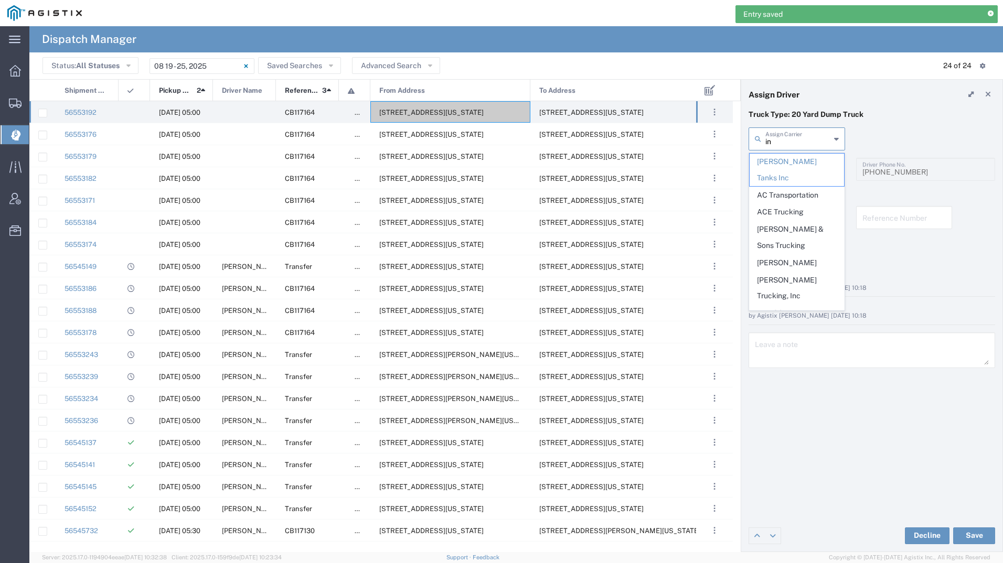
type input "inc"
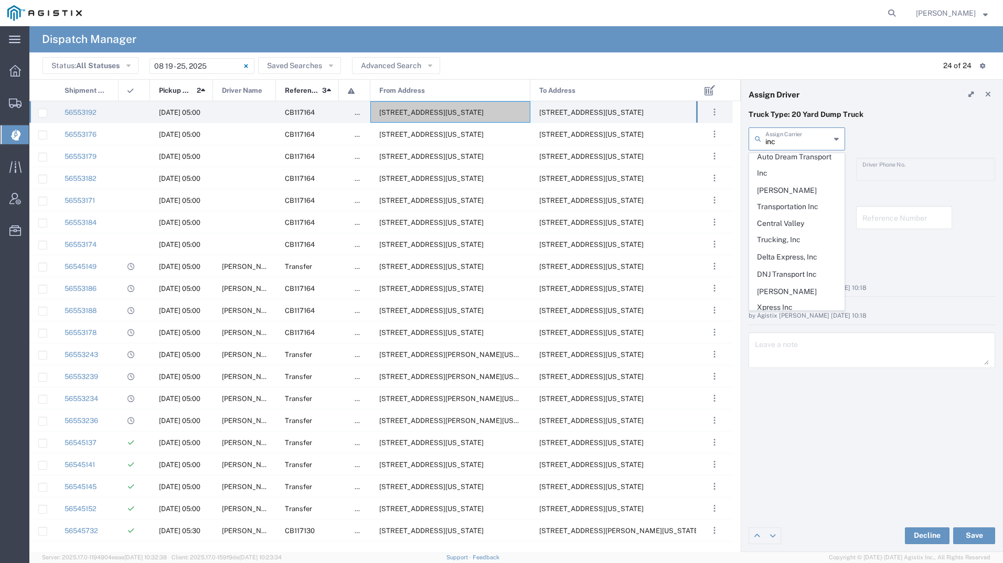
scroll to position [105, 0]
click at [779, 283] on span "INC Trucking" at bounding box center [796, 291] width 94 height 16
type input "INC Trucking"
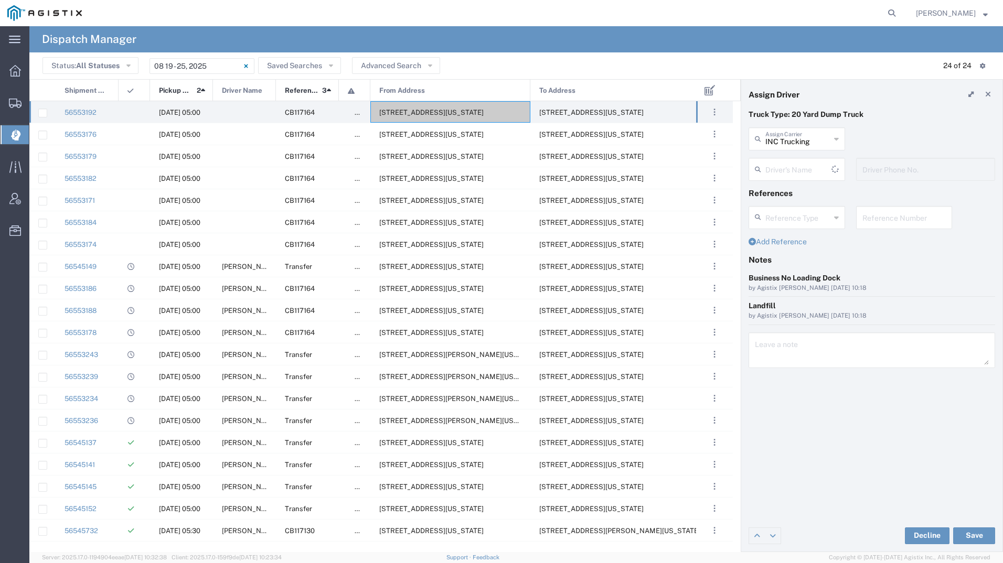
click at [783, 171] on input "text" at bounding box center [798, 168] width 66 height 18
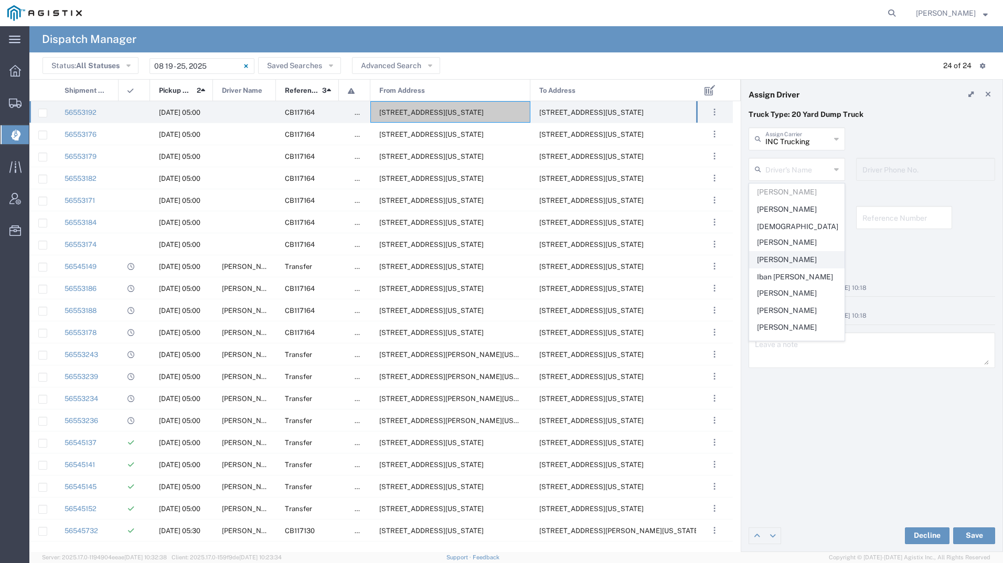
click at [792, 252] on span "[PERSON_NAME]" at bounding box center [796, 260] width 94 height 16
type input "[PERSON_NAME]"
type input "[PHONE_NUMBER]"
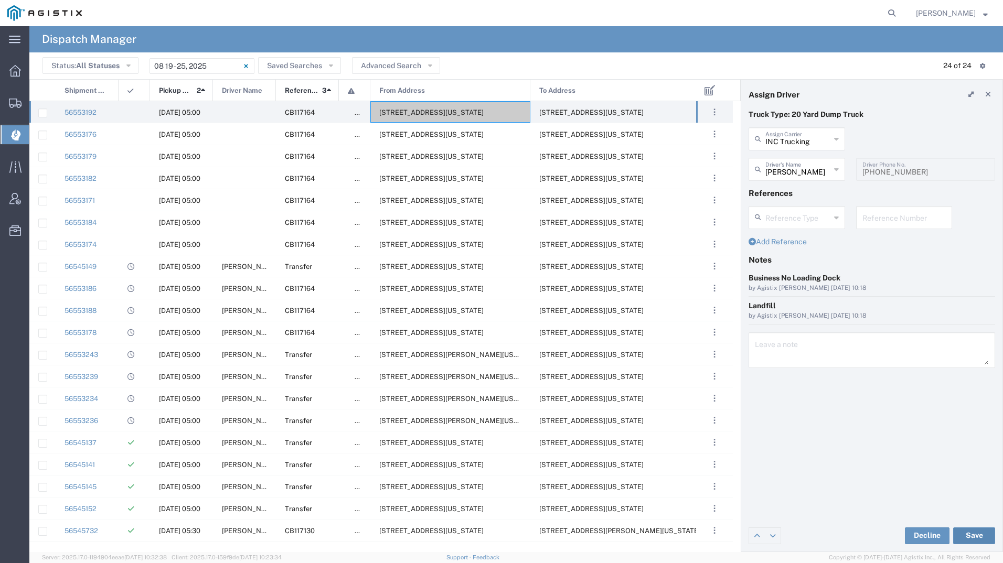
click at [979, 534] on button "Save" at bounding box center [974, 536] width 42 height 17
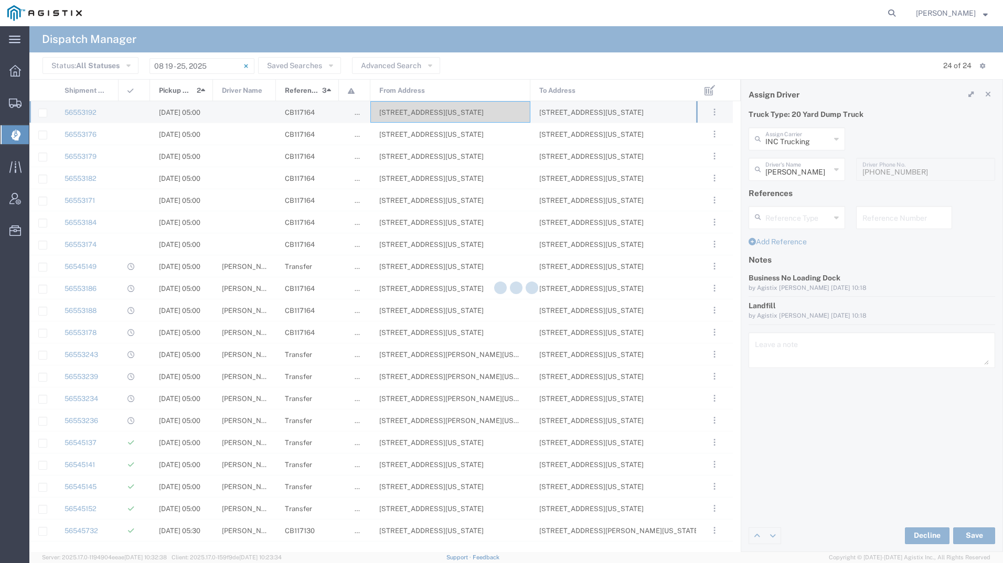
type input "[PERSON_NAME]"
type input "INC Trucking"
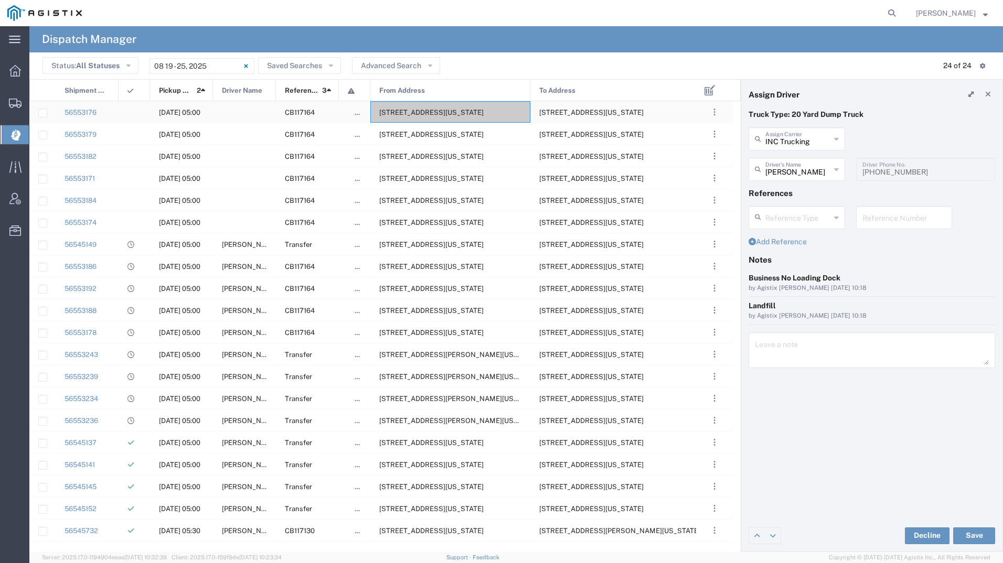
click at [460, 112] on span "[STREET_ADDRESS][US_STATE]" at bounding box center [431, 113] width 104 height 8
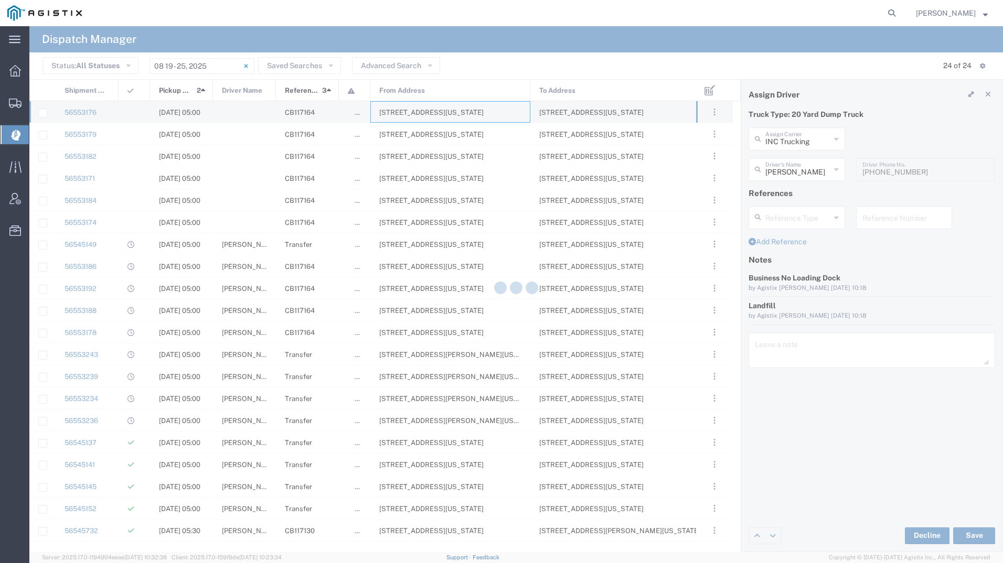
type input "[PERSON_NAME] Tanks Inc"
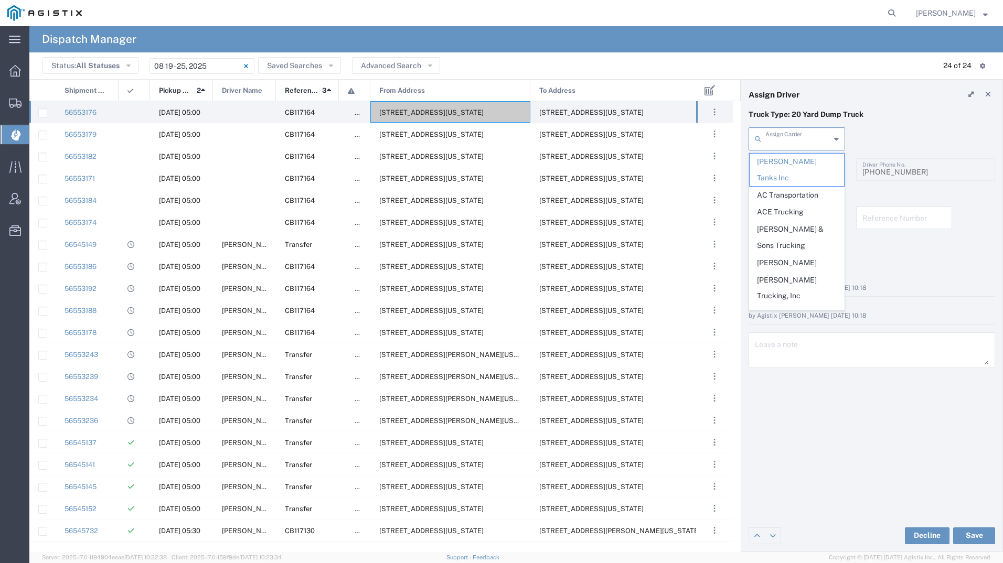
click at [802, 140] on input "text" at bounding box center [797, 138] width 65 height 18
click at [803, 445] on span "Tony0768 Inc" at bounding box center [796, 453] width 94 height 16
type input "Tony0768 Inc"
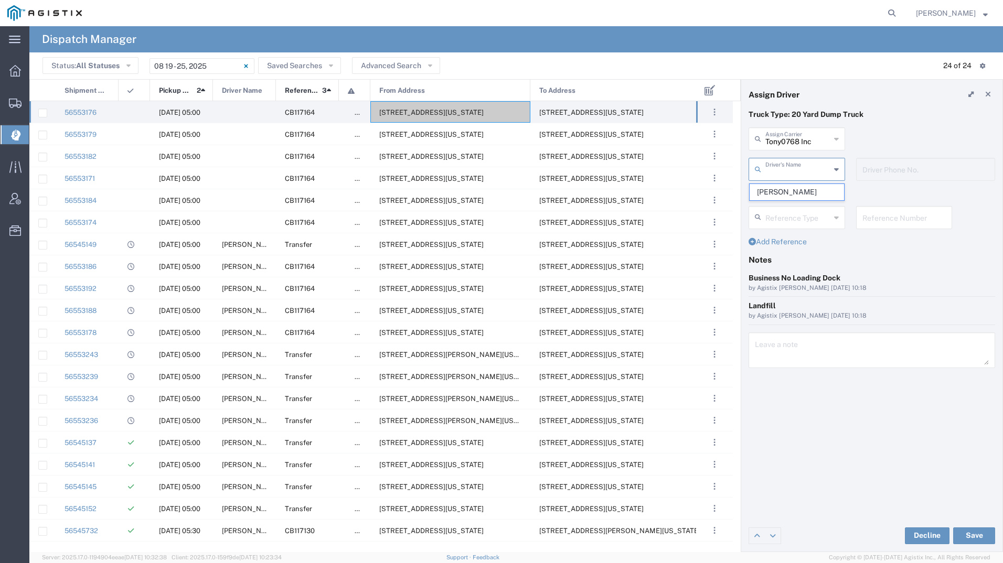
click at [817, 165] on input "text" at bounding box center [797, 168] width 65 height 18
click at [808, 189] on span "[PERSON_NAME]" at bounding box center [796, 192] width 94 height 16
type input "[PERSON_NAME]"
type input "2098310255"
click at [965, 532] on button "Save" at bounding box center [974, 536] width 42 height 17
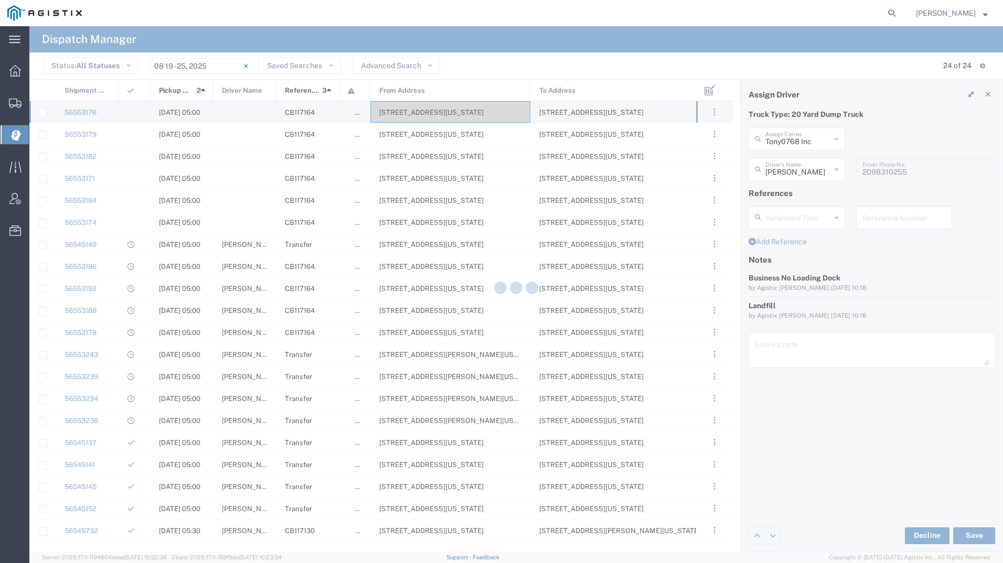
type input "[PERSON_NAME]"
type input "Tony0768 Inc"
